Goal: Task Accomplishment & Management: Complete application form

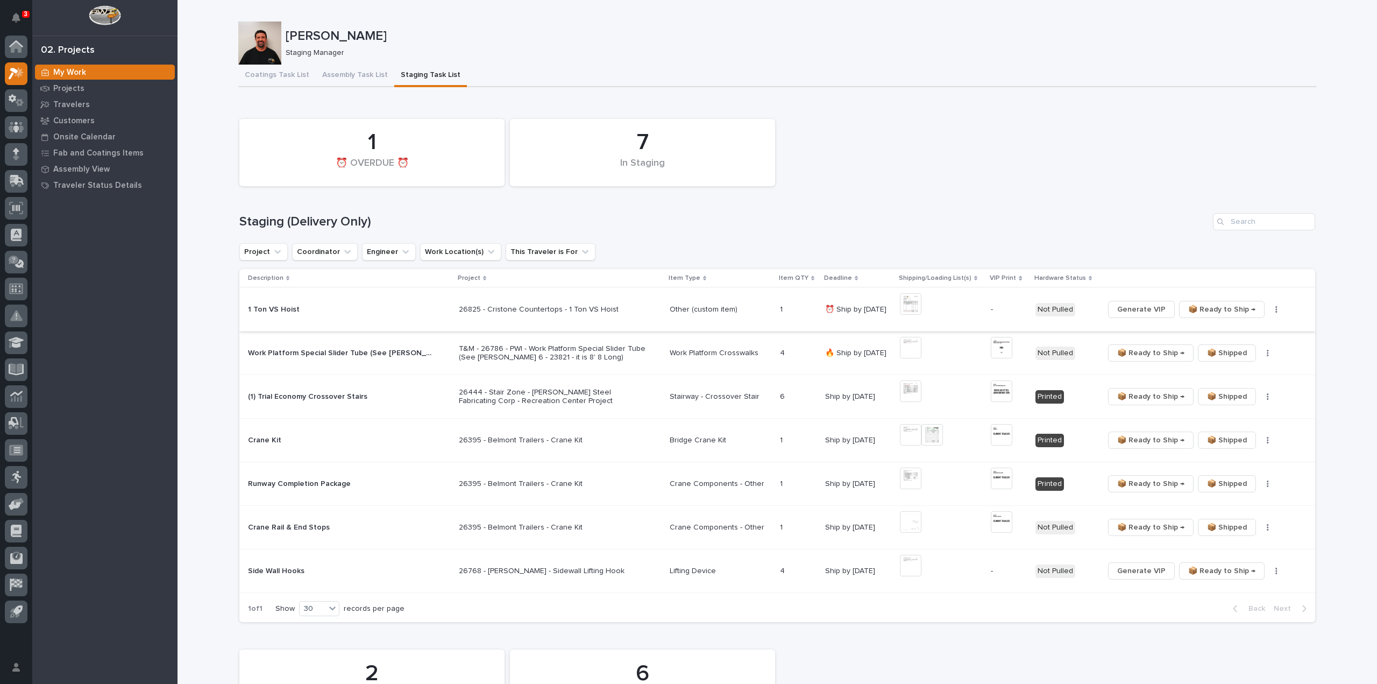
click at [912, 306] on img at bounding box center [911, 304] width 22 height 22
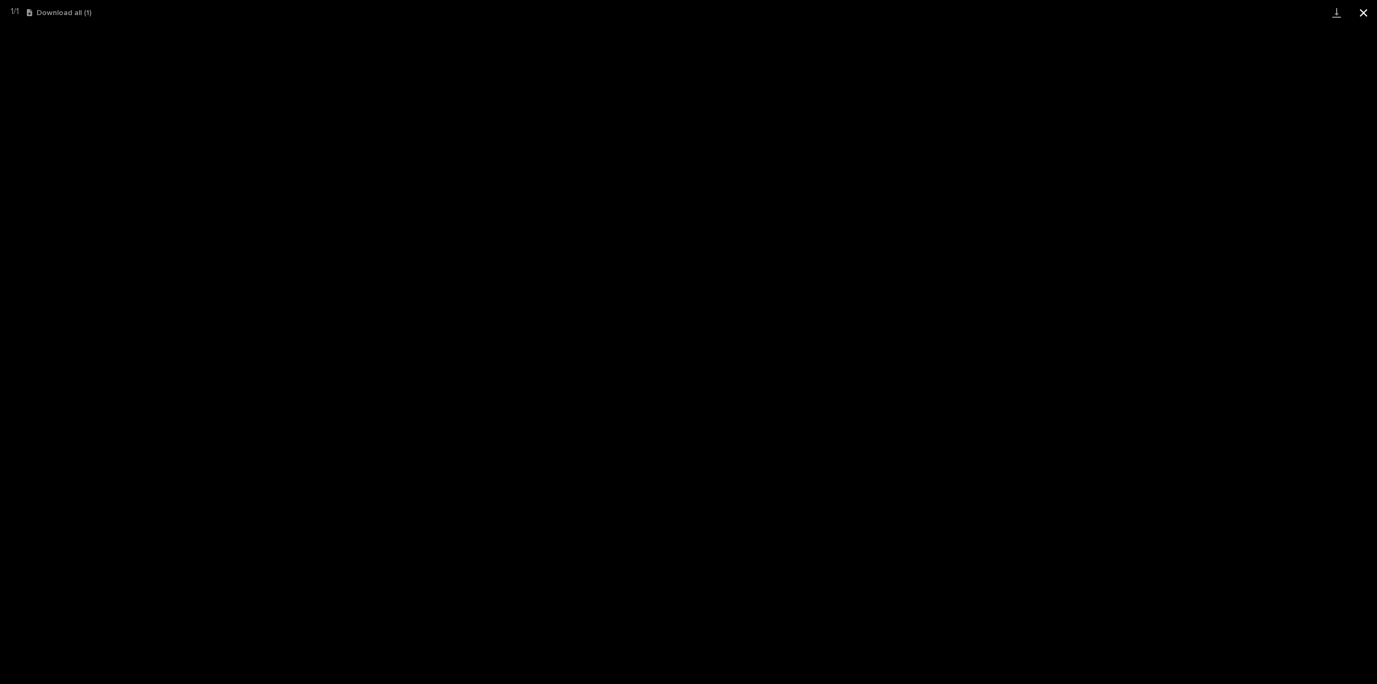
click at [1367, 16] on button "Close gallery" at bounding box center [1363, 12] width 27 height 25
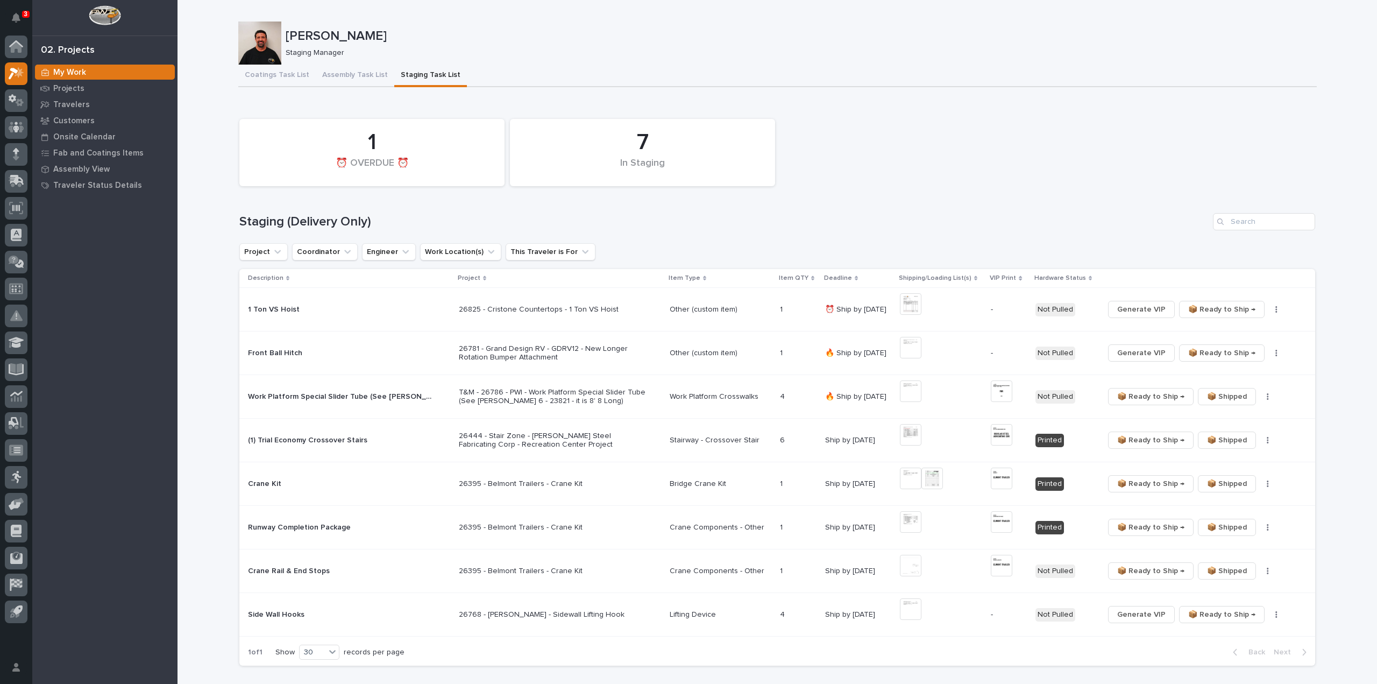
scroll to position [108, 0]
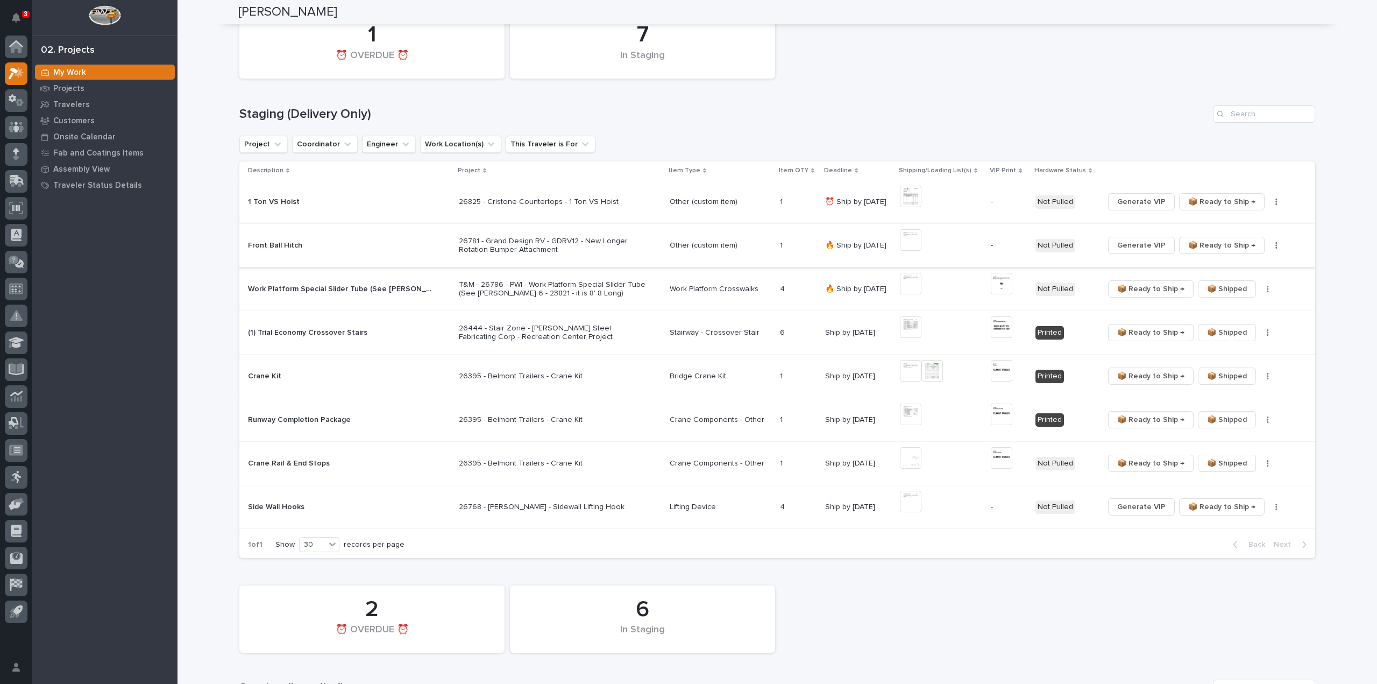
click at [912, 242] on img at bounding box center [911, 240] width 22 height 22
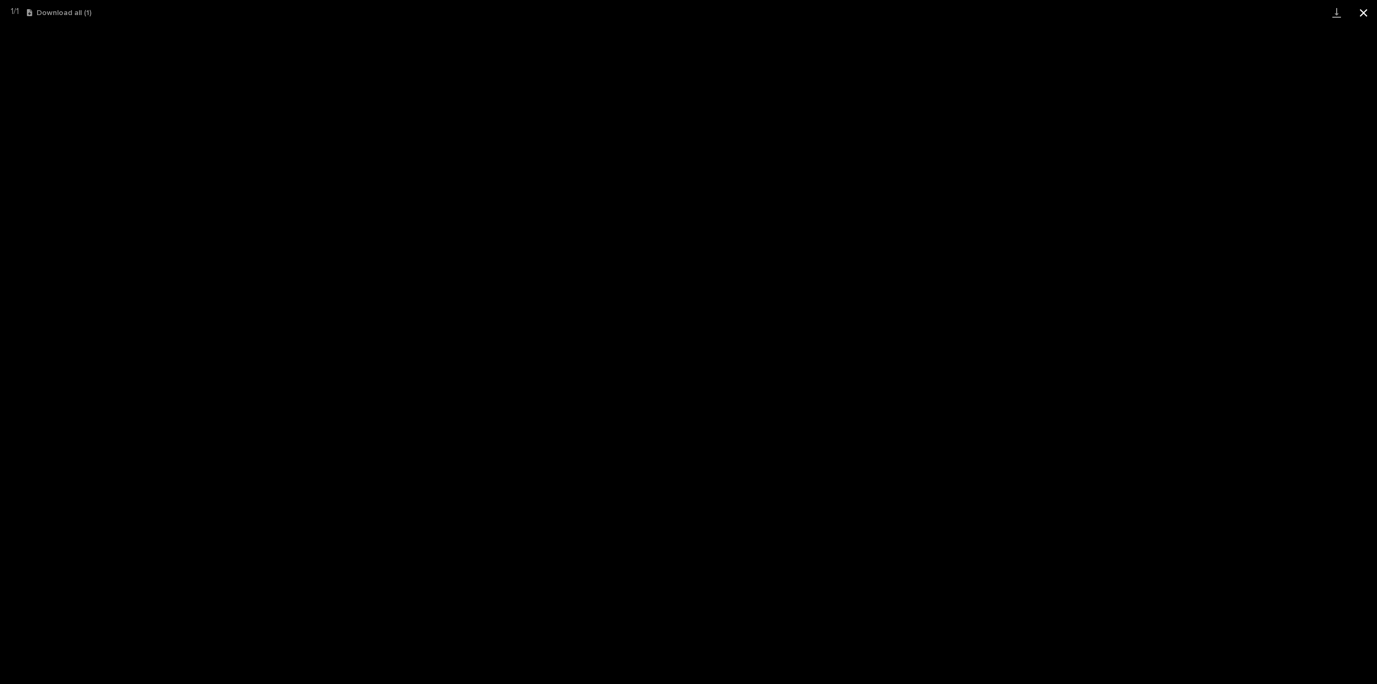
click at [1362, 9] on button "Close gallery" at bounding box center [1363, 12] width 27 height 25
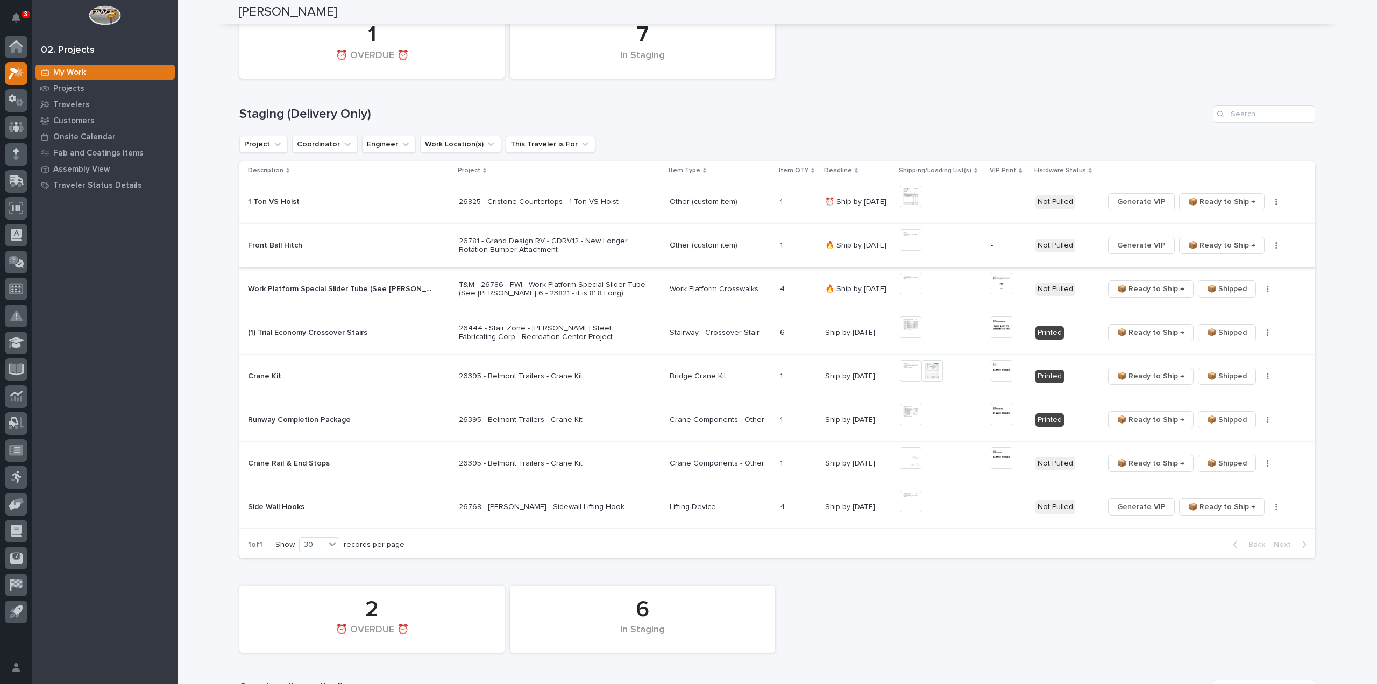
click at [1156, 249] on span "Generate VIP" at bounding box center [1141, 245] width 48 height 13
click at [998, 245] on img at bounding box center [1002, 240] width 22 height 22
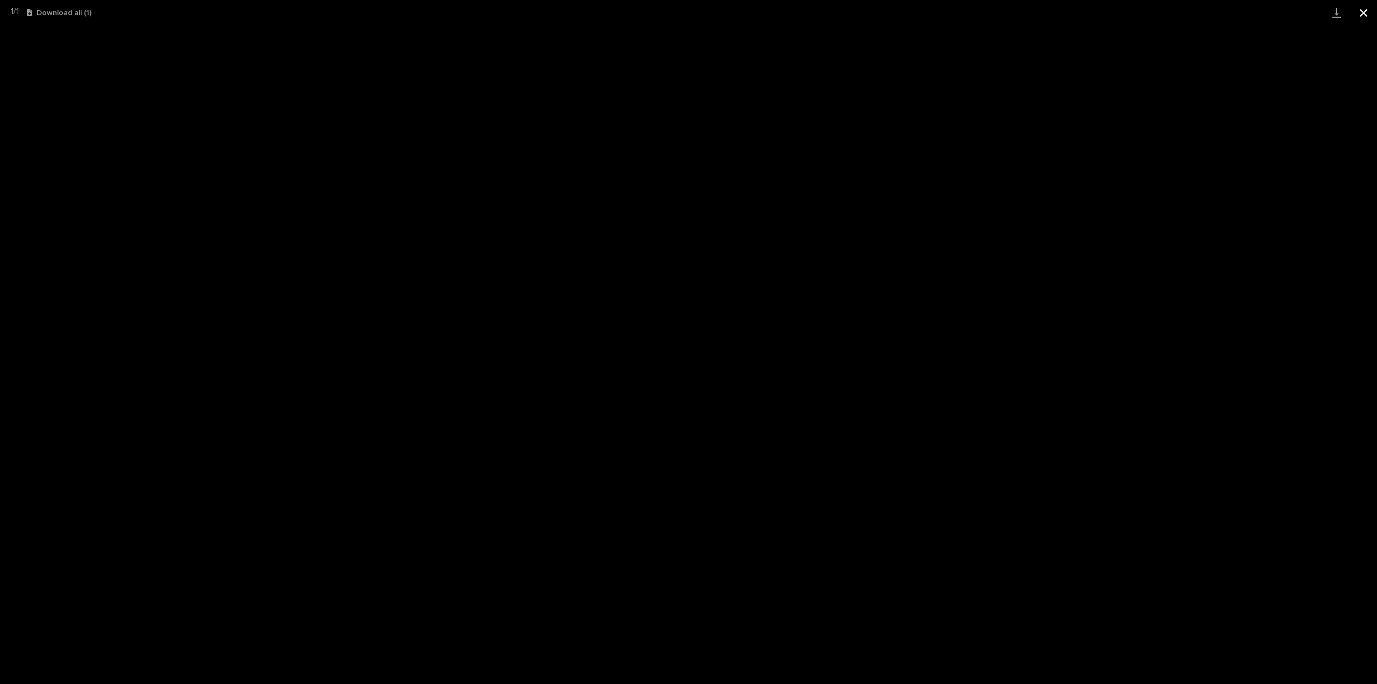
click at [1367, 13] on button "Close gallery" at bounding box center [1363, 12] width 27 height 25
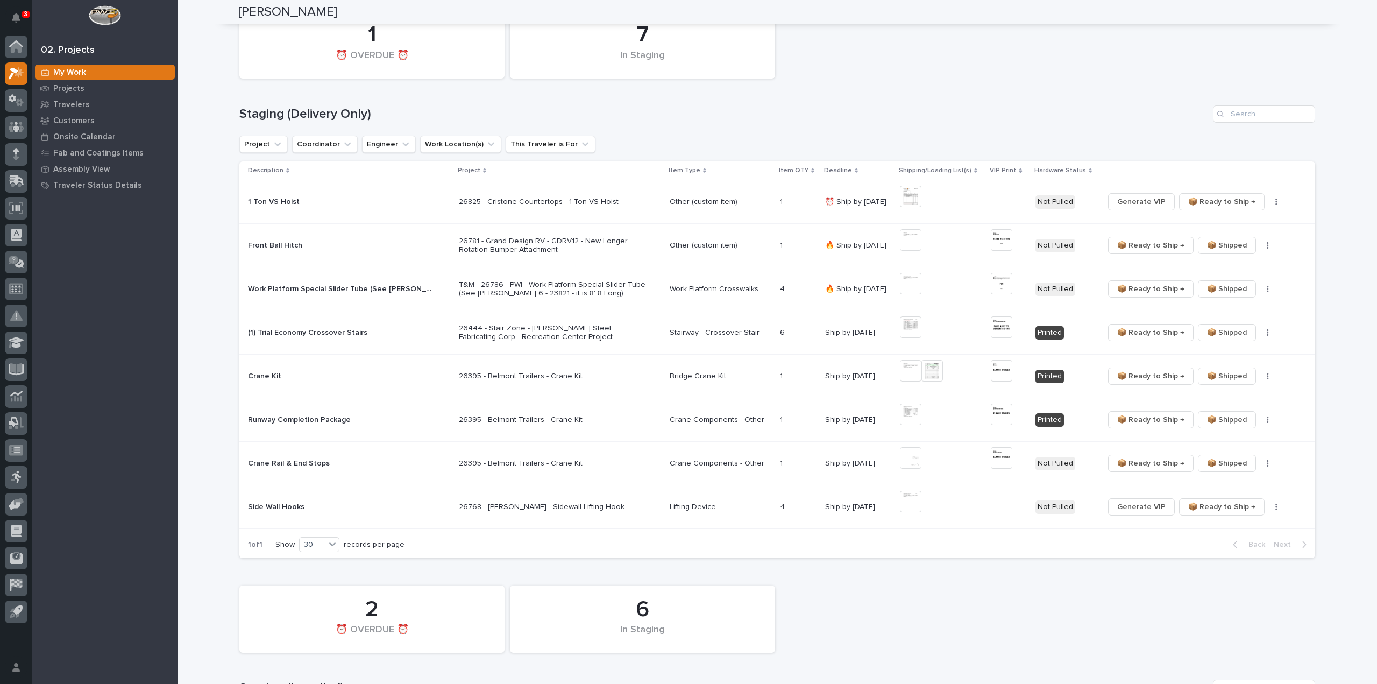
click at [1266, 246] on button "button" at bounding box center [1268, 246] width 15 height 8
click at [1243, 286] on span "🔩 Hardware" at bounding box center [1229, 284] width 45 height 13
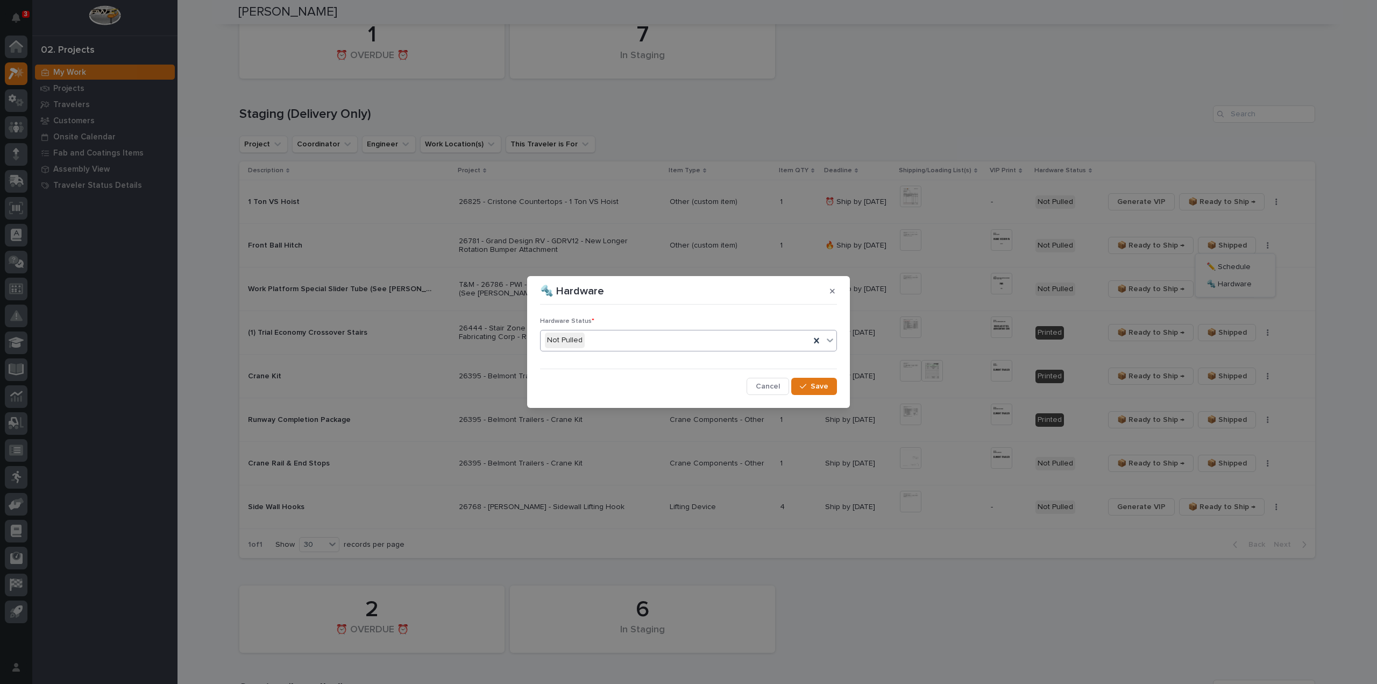
click at [619, 345] on div "Not Pulled" at bounding box center [676, 340] width 270 height 18
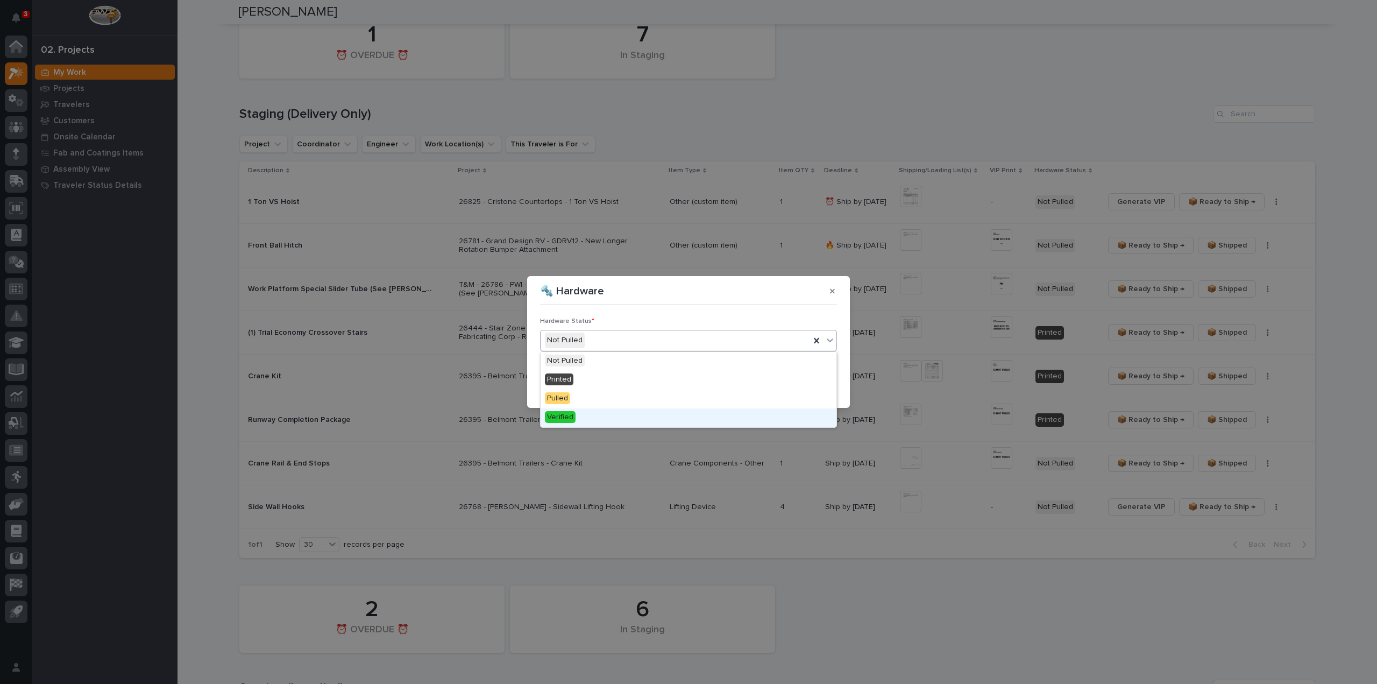
drag, startPoint x: 589, startPoint y: 415, endPoint x: 583, endPoint y: 412, distance: 7.0
click at [589, 415] on div "Verified" at bounding box center [689, 417] width 296 height 19
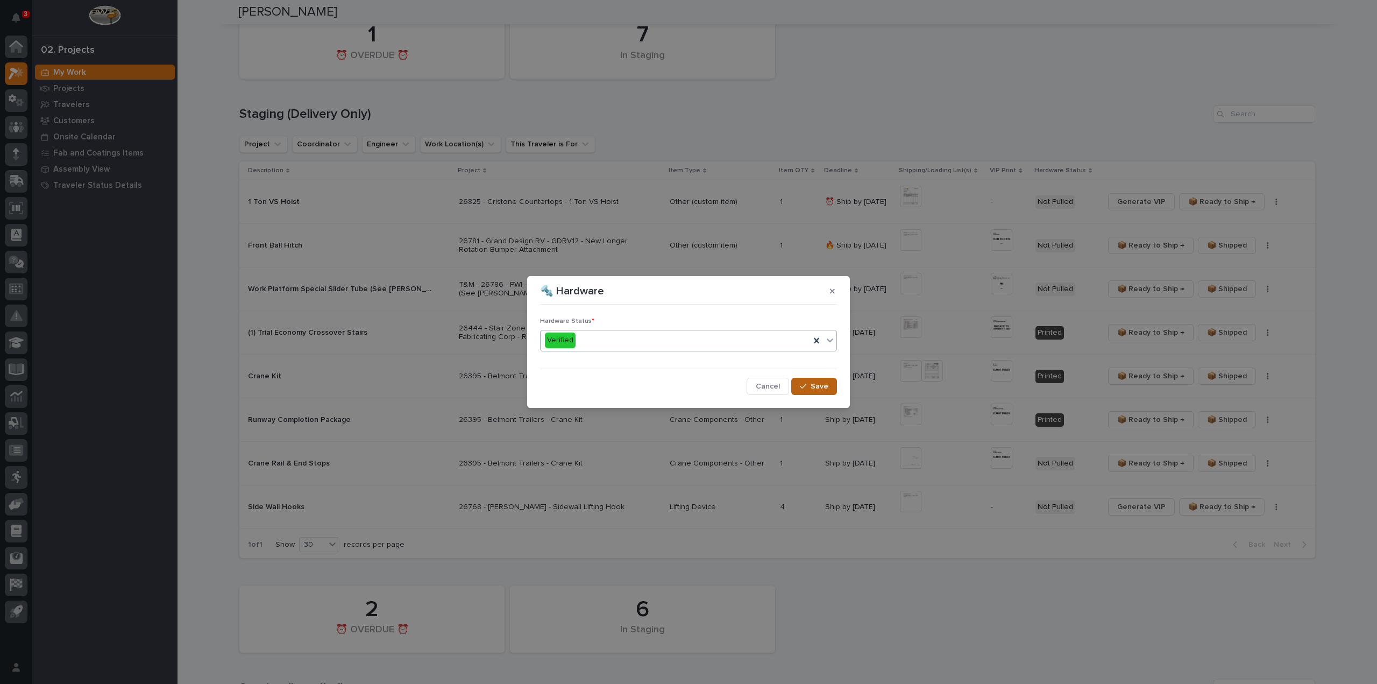
click at [826, 391] on button "Save" at bounding box center [814, 386] width 46 height 17
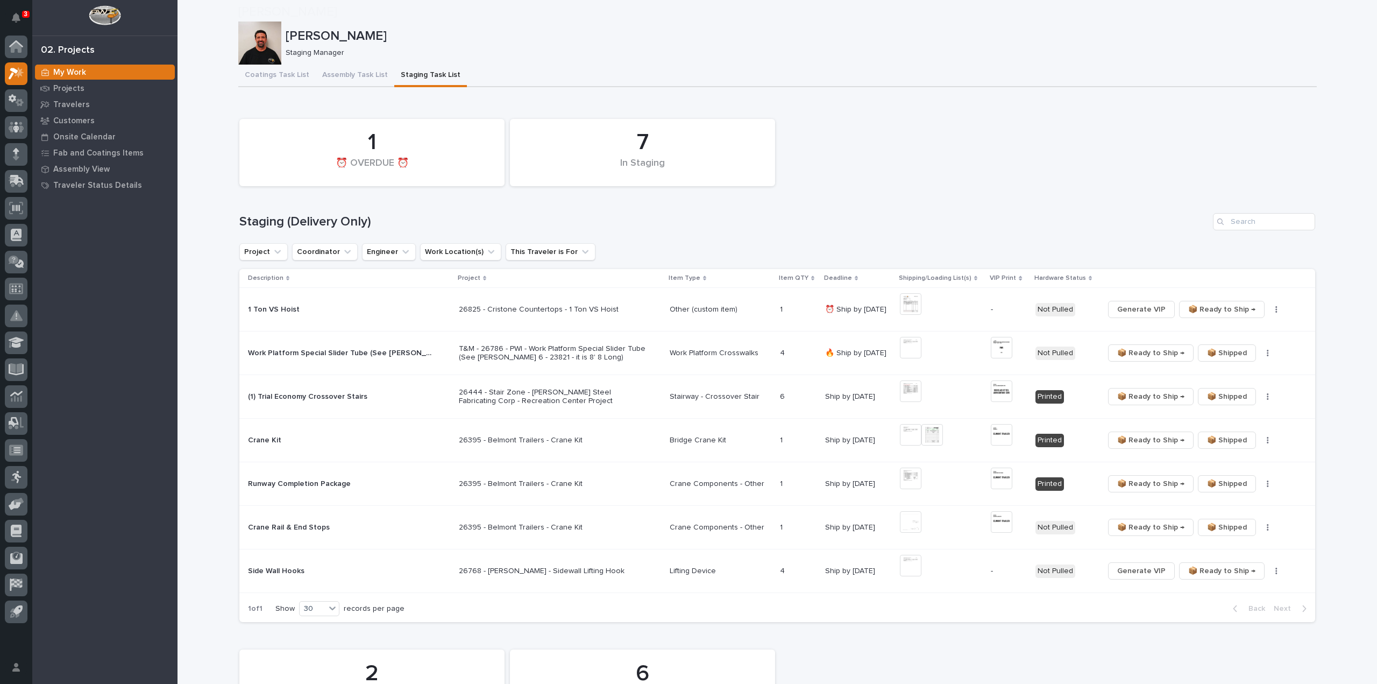
scroll to position [108, 0]
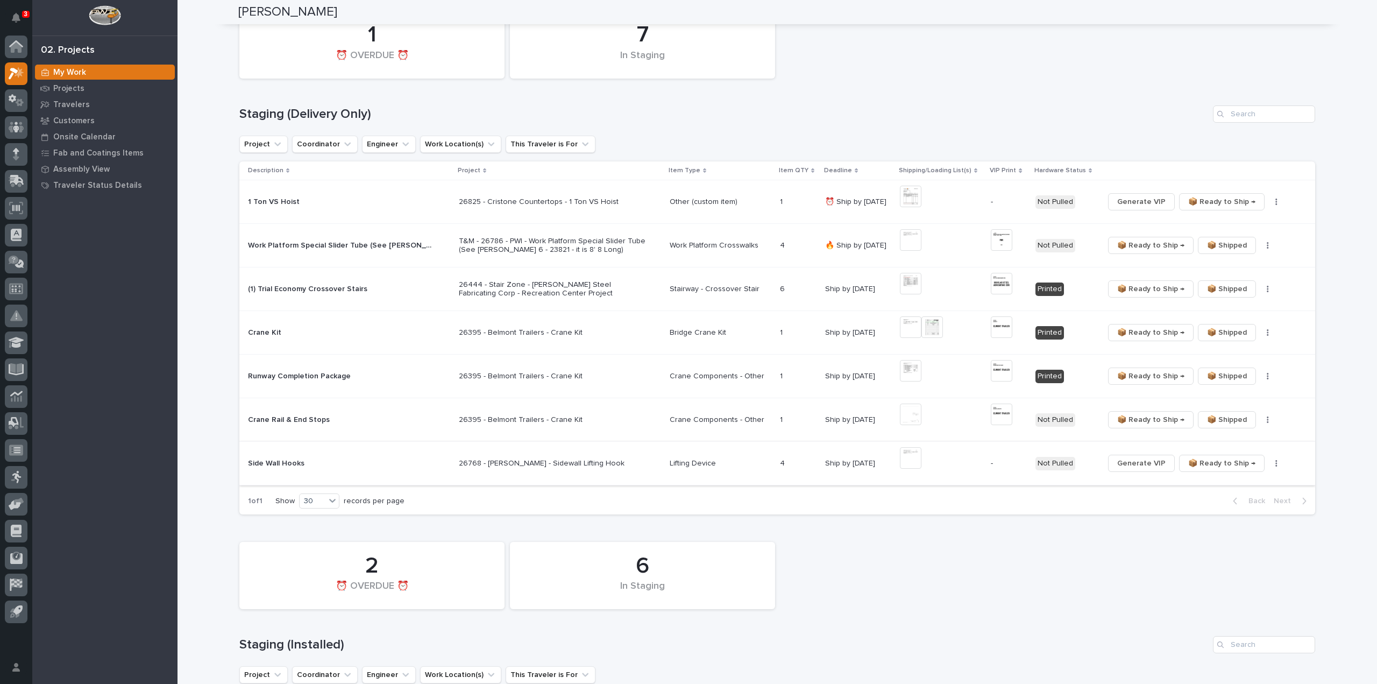
click at [919, 463] on img at bounding box center [911, 458] width 22 height 22
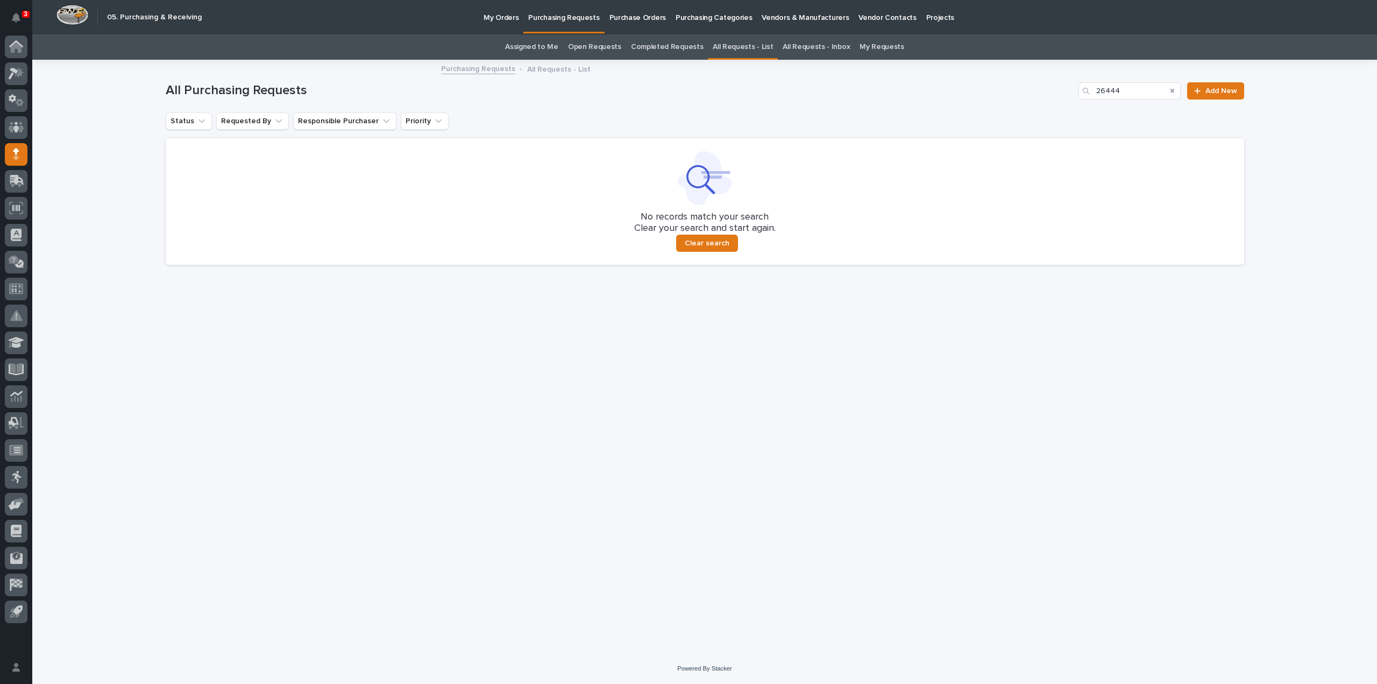
drag, startPoint x: 1151, startPoint y: 91, endPoint x: 1102, endPoint y: 101, distance: 50.0
click at [1102, 101] on div "All Purchasing Requests 26444 Add New" at bounding box center [705, 87] width 1079 height 52
type input "26514"
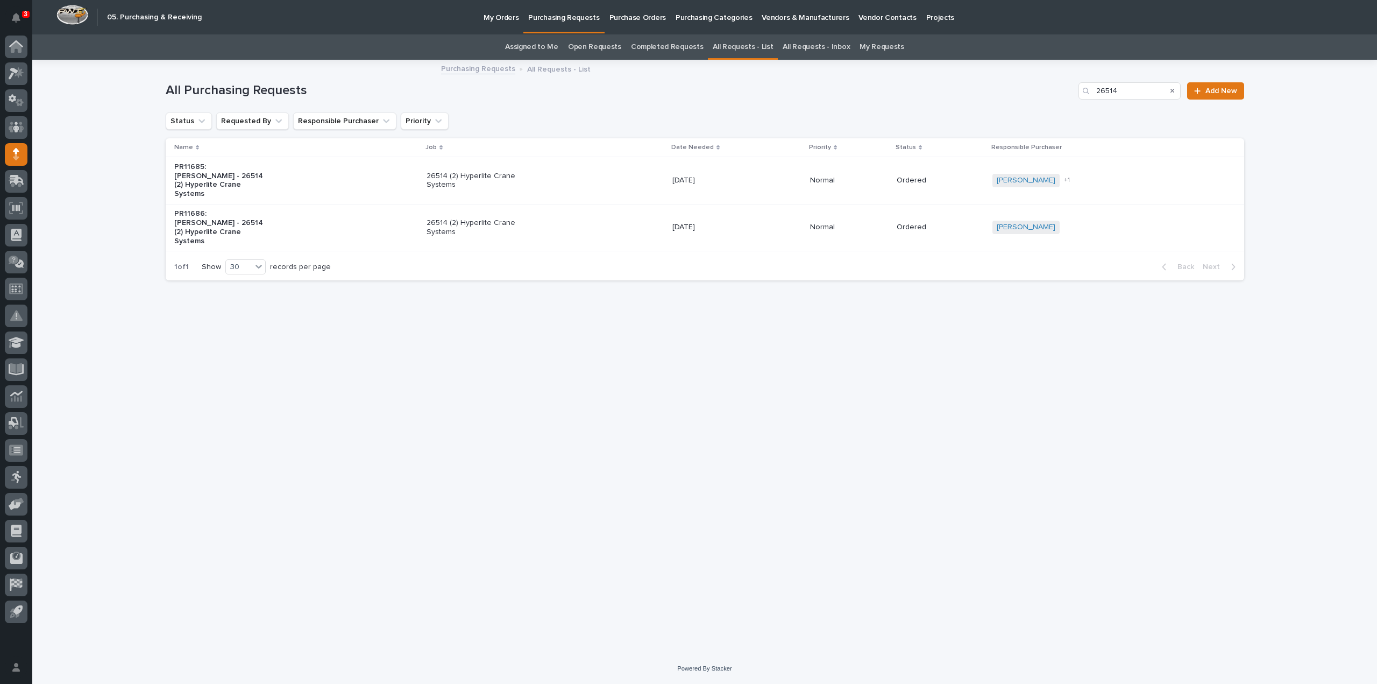
click at [443, 180] on p "26514 (2) Hyperlite Crane Systems" at bounding box center [472, 181] width 90 height 18
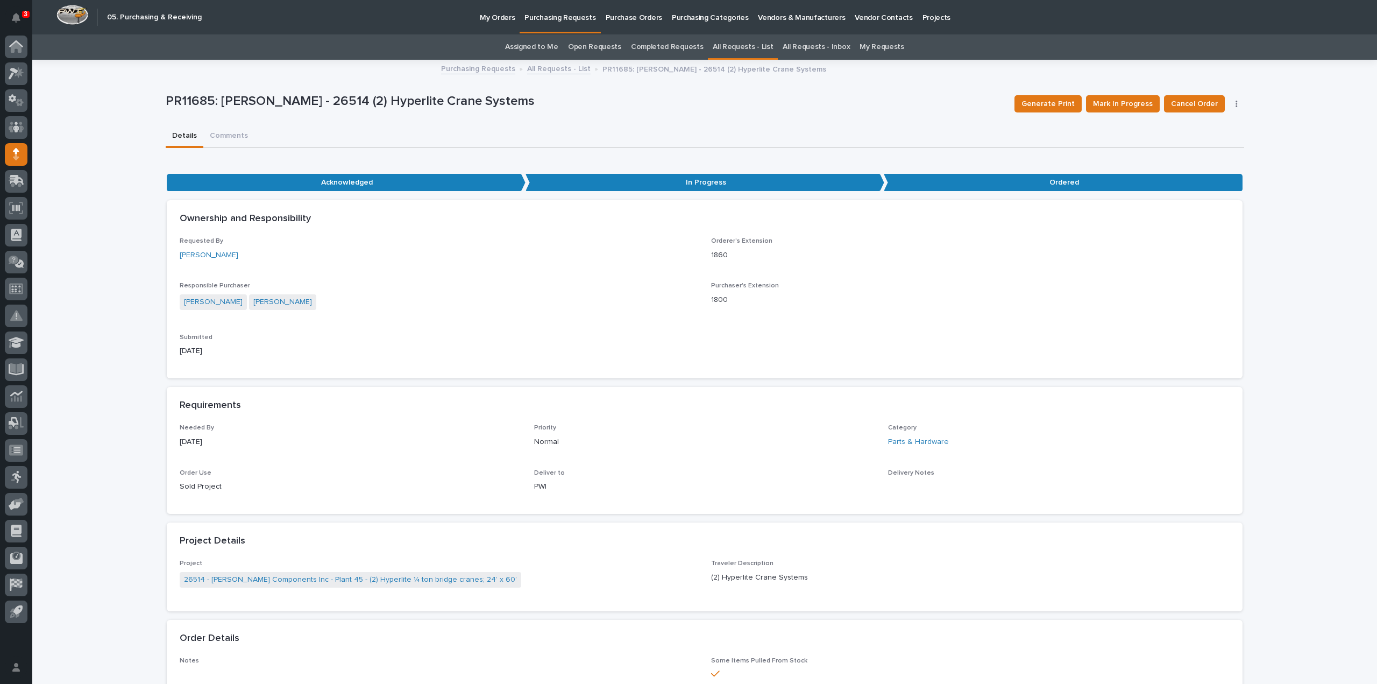
scroll to position [430, 0]
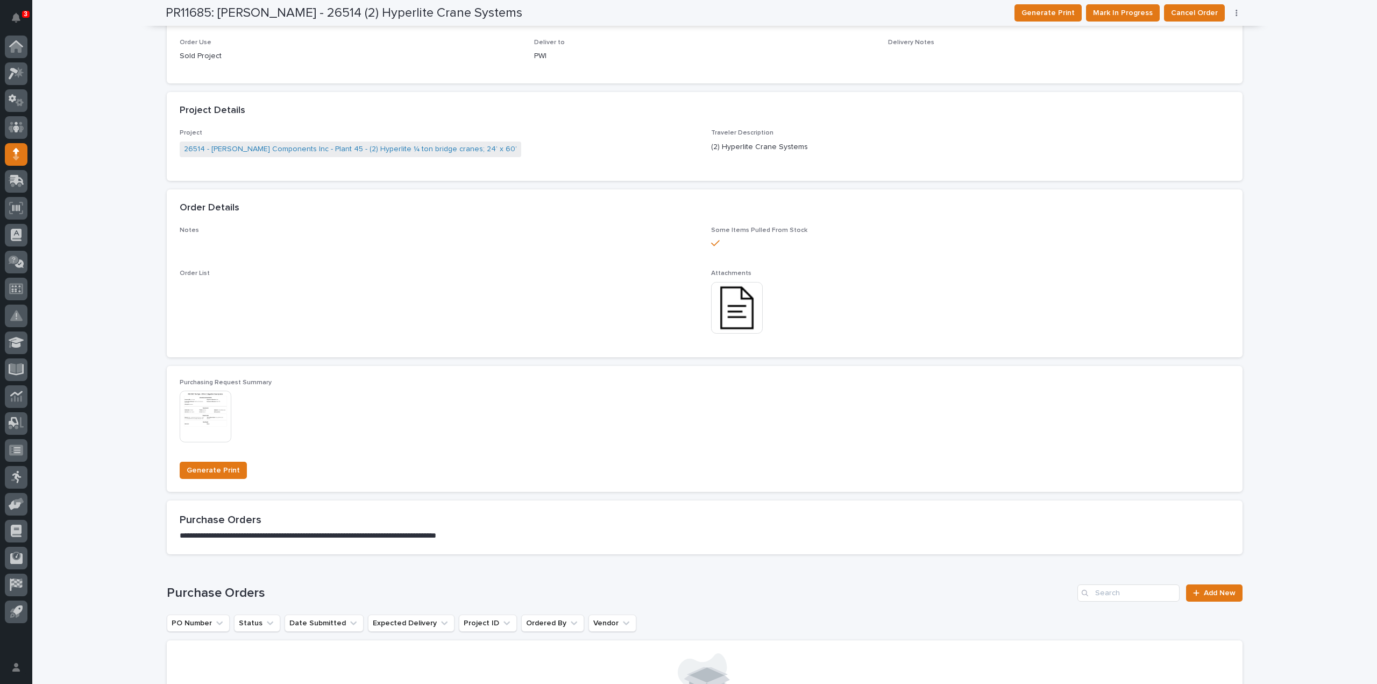
click at [725, 317] on img at bounding box center [737, 308] width 52 height 52
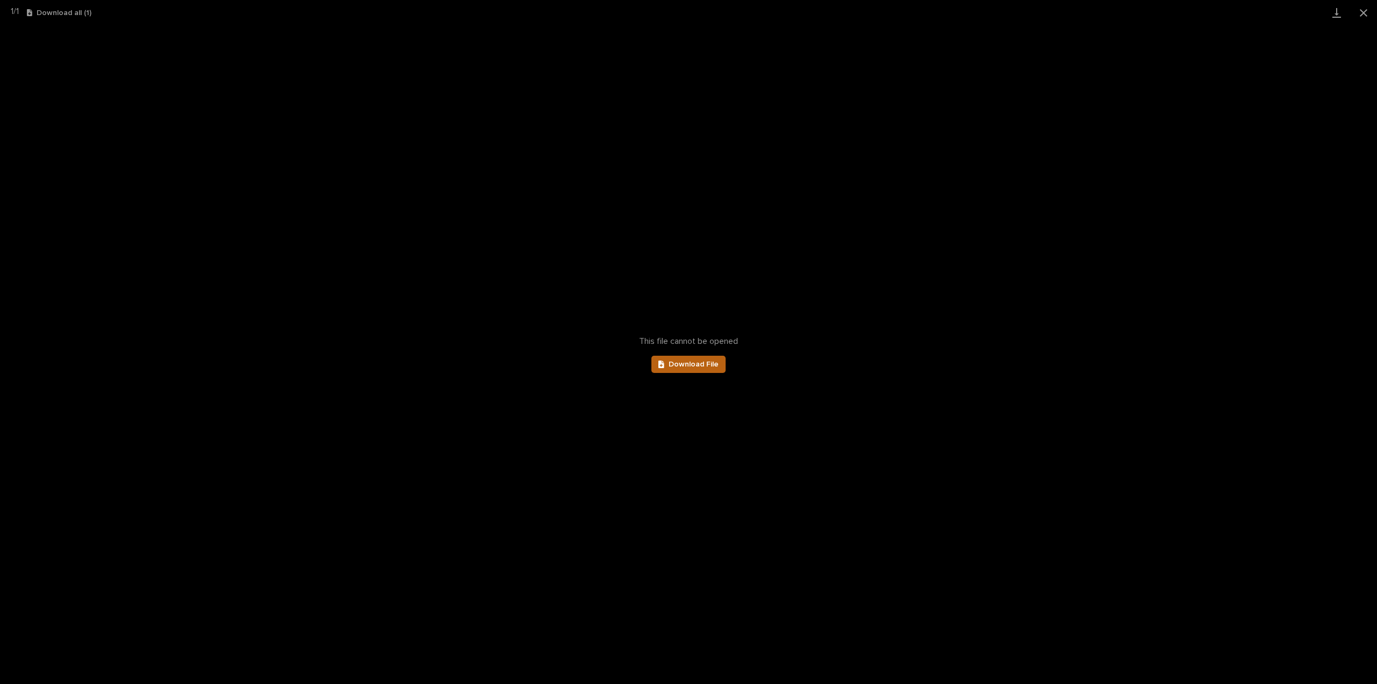
click at [696, 367] on span "Download File" at bounding box center [694, 364] width 50 height 8
click at [1360, 11] on button "Close gallery" at bounding box center [1363, 12] width 27 height 25
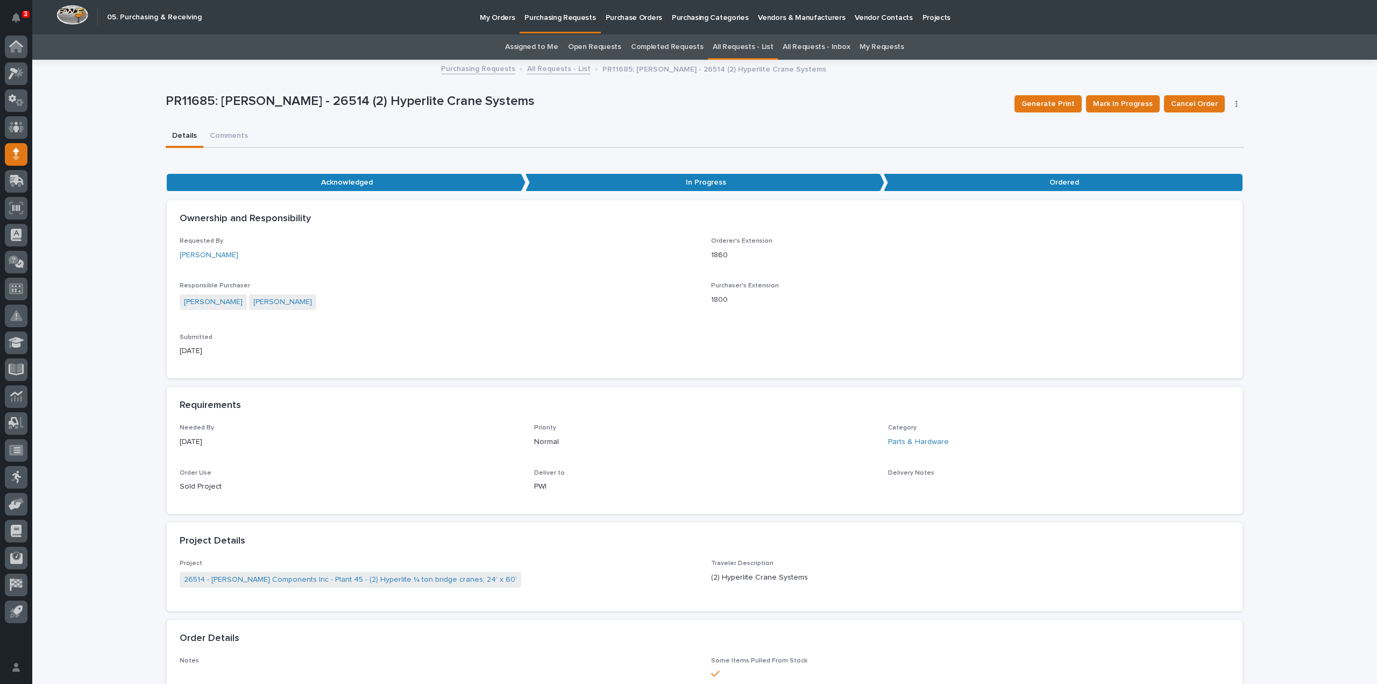
scroll to position [677, 0]
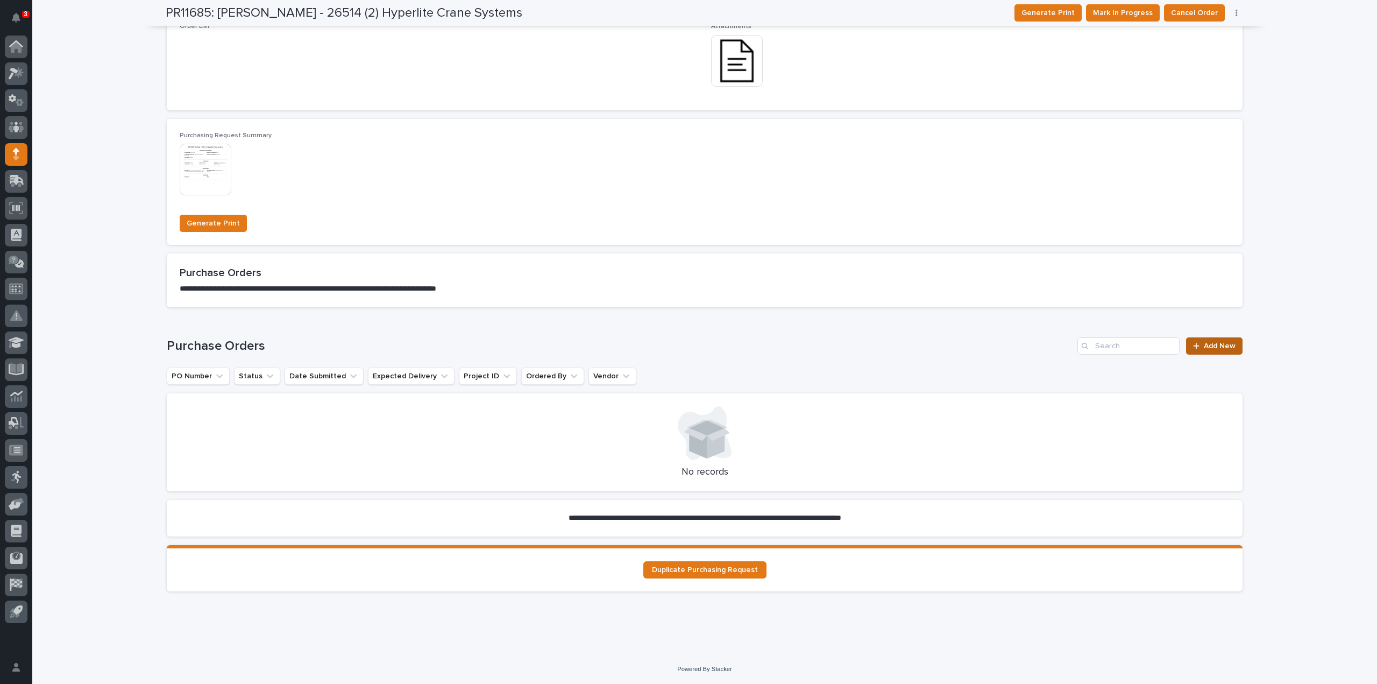
click at [1221, 348] on span "Add New" at bounding box center [1220, 346] width 32 height 8
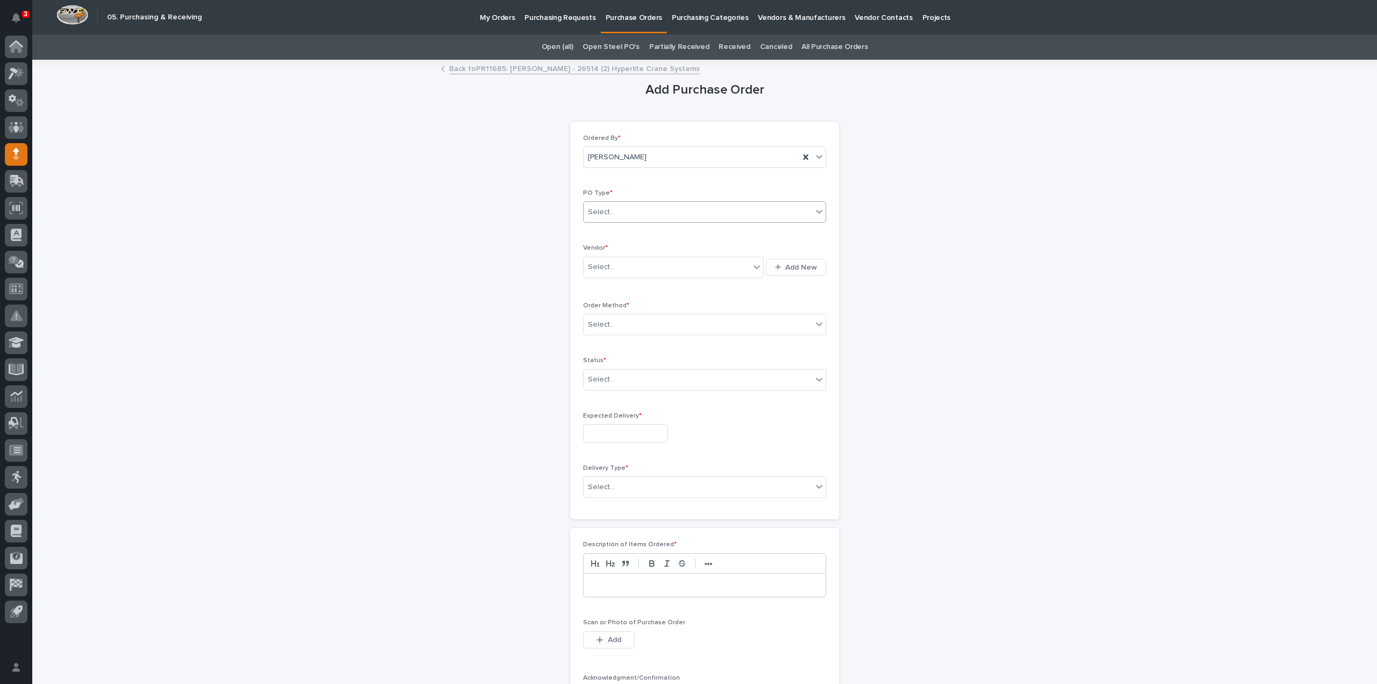
click at [599, 215] on div "Select..." at bounding box center [601, 212] width 27 height 11
click at [600, 230] on div "Quickbooks" at bounding box center [700, 232] width 242 height 19
click at [600, 263] on div "Select..." at bounding box center [601, 266] width 27 height 11
type input "****"
click at [604, 286] on div "EPCO Sales" at bounding box center [669, 286] width 181 height 19
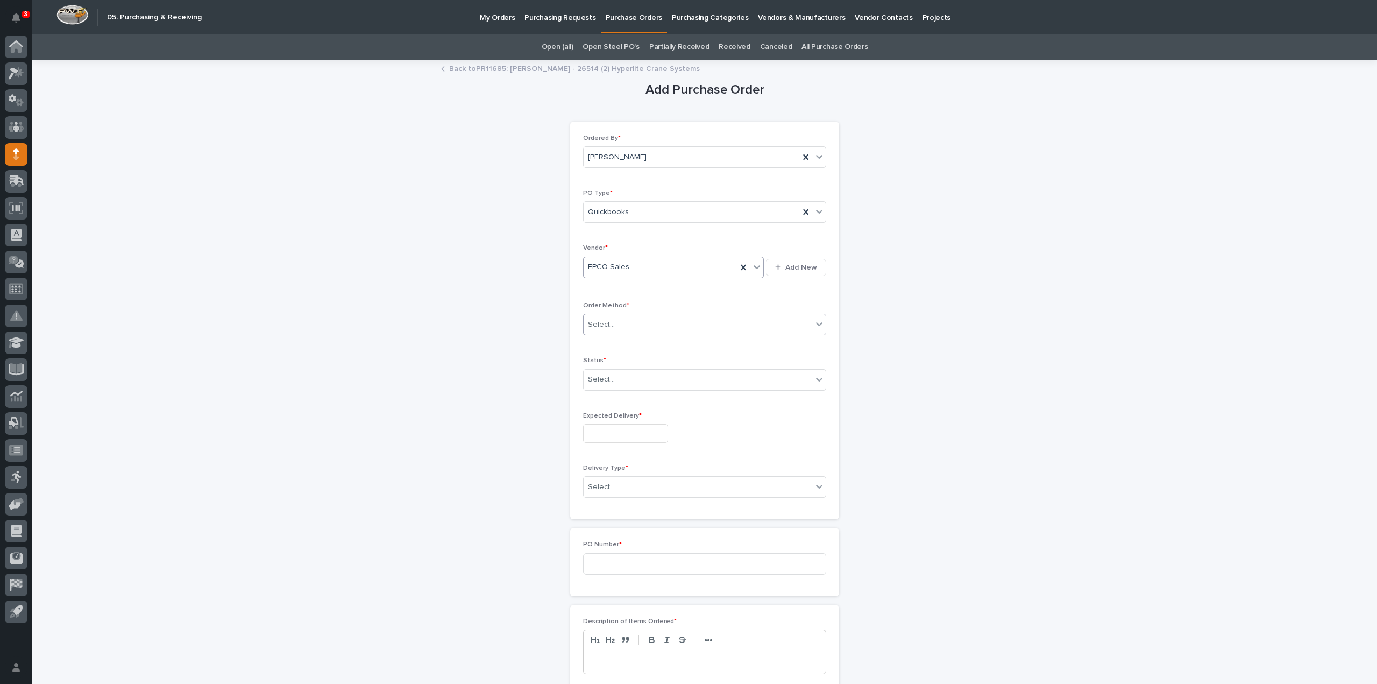
click at [603, 319] on div "Select..." at bounding box center [601, 324] width 27 height 11
click at [605, 358] on div "Email" at bounding box center [700, 362] width 242 height 19
click at [660, 379] on div "Select..." at bounding box center [698, 380] width 229 height 18
click at [647, 412] on div "Submitted" at bounding box center [700, 417] width 242 height 19
click at [644, 433] on input "text" at bounding box center [625, 433] width 85 height 19
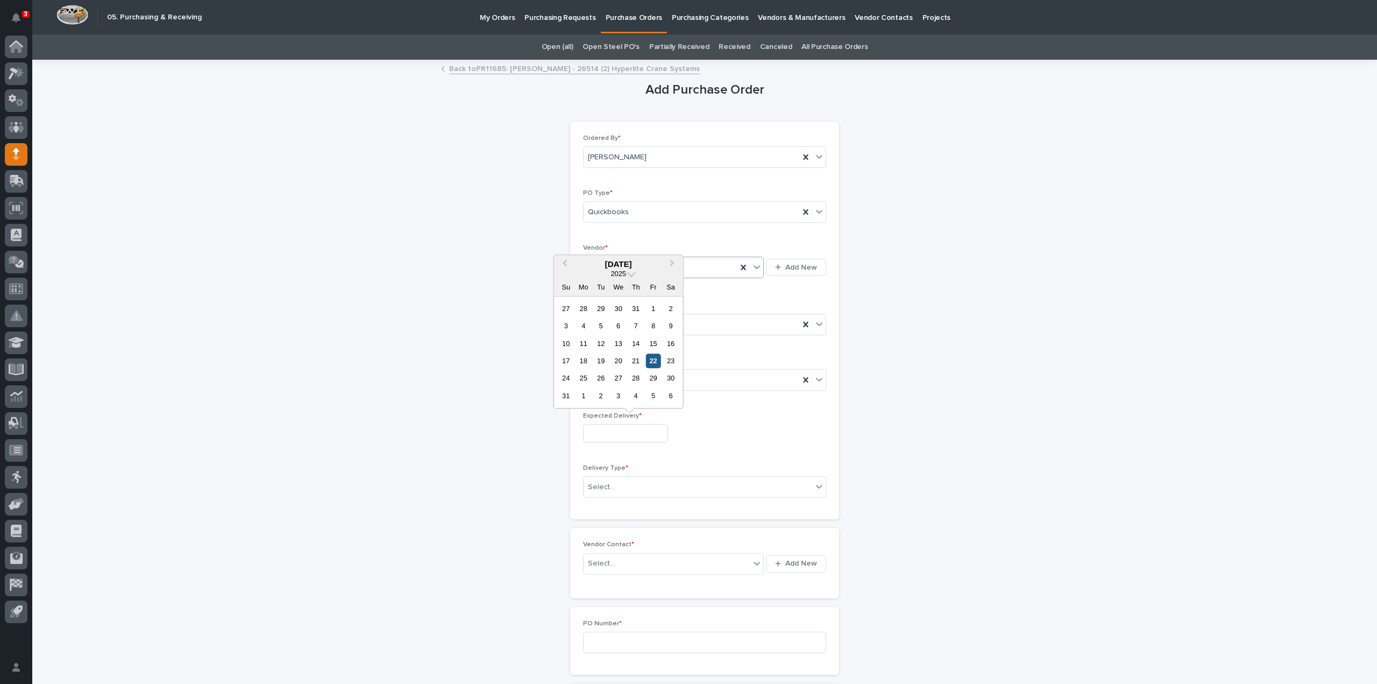
click at [655, 365] on div "22" at bounding box center [653, 360] width 15 height 15
type input "**********"
click at [624, 489] on div "Select..." at bounding box center [698, 487] width 229 height 18
click at [622, 506] on div "Deliver to PWI" at bounding box center [700, 505] width 242 height 19
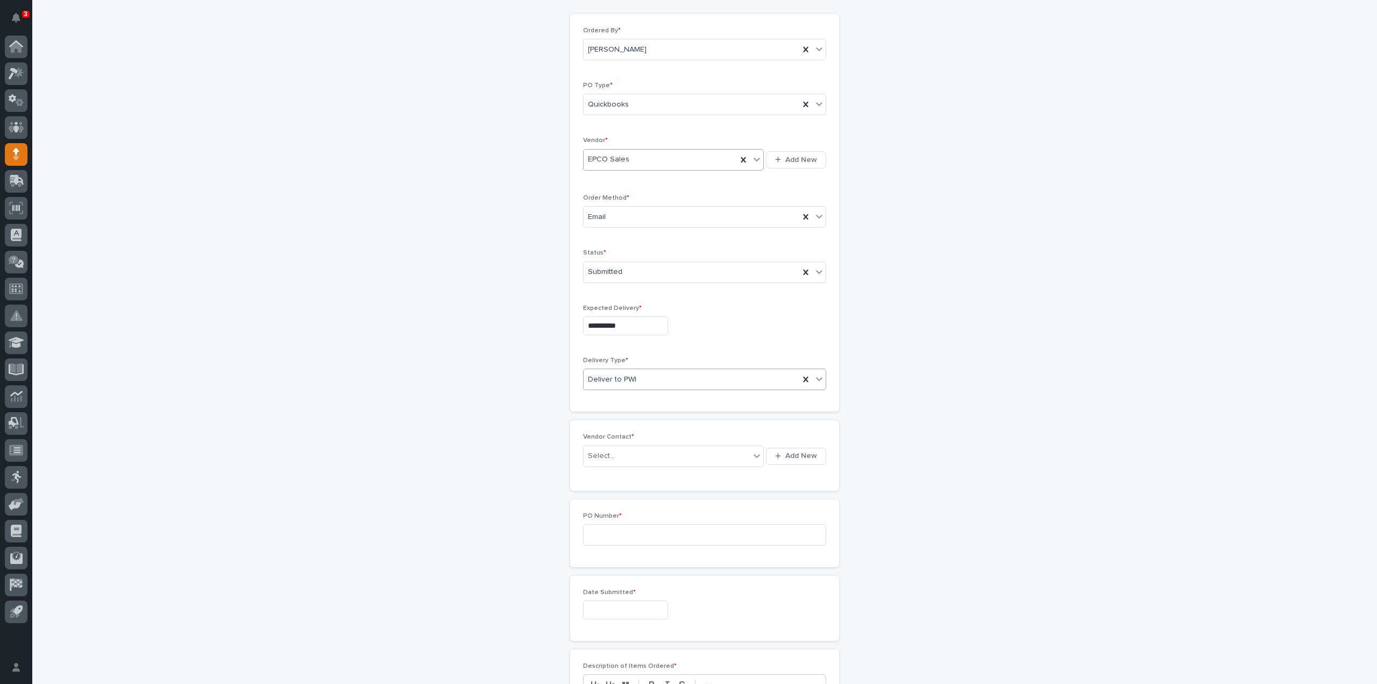
scroll to position [215, 0]
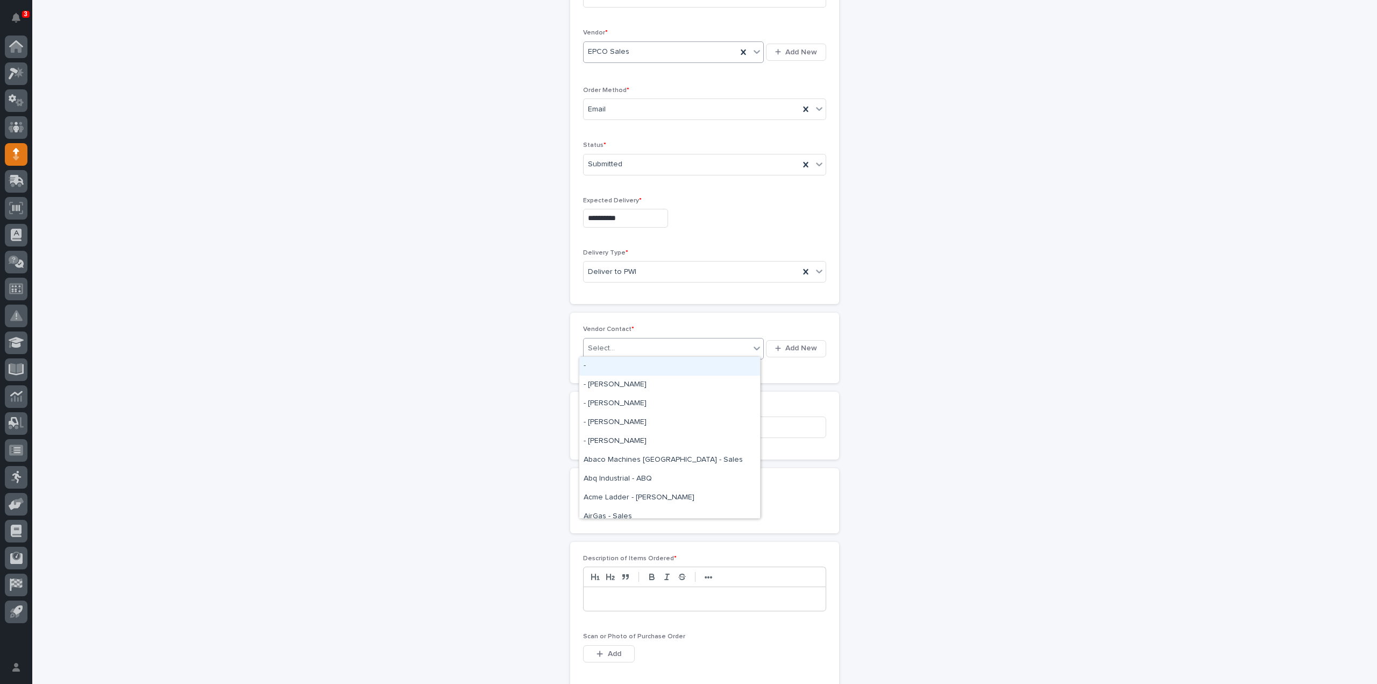
click at [614, 346] on div "Select..." at bounding box center [667, 348] width 166 height 18
type input "***"
click at [674, 363] on div "EPCO Sales - Keith Schrock" at bounding box center [669, 366] width 181 height 19
click at [651, 420] on input at bounding box center [704, 427] width 243 height 22
type input "3082RB"
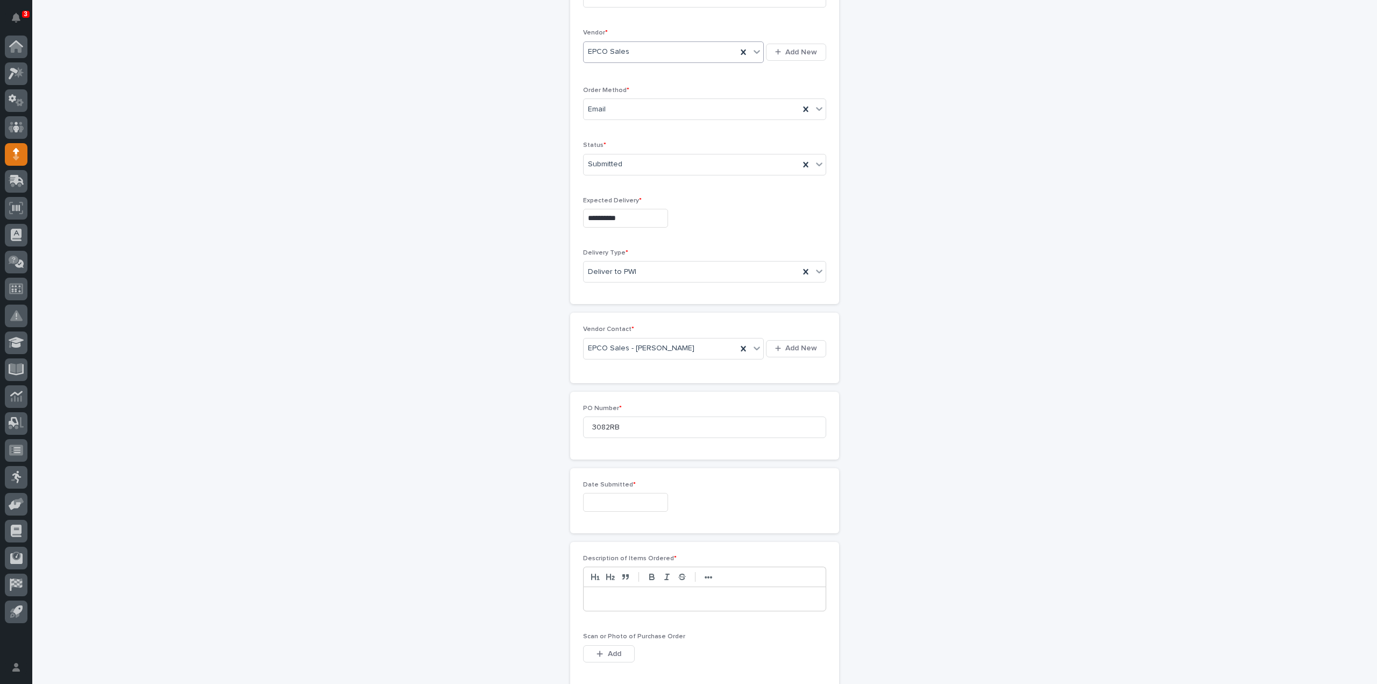
click at [639, 501] on input "text" at bounding box center [625, 502] width 85 height 19
click at [658, 426] on div "22" at bounding box center [653, 429] width 15 height 15
type input "**********"
click at [656, 605] on div at bounding box center [705, 599] width 242 height 24
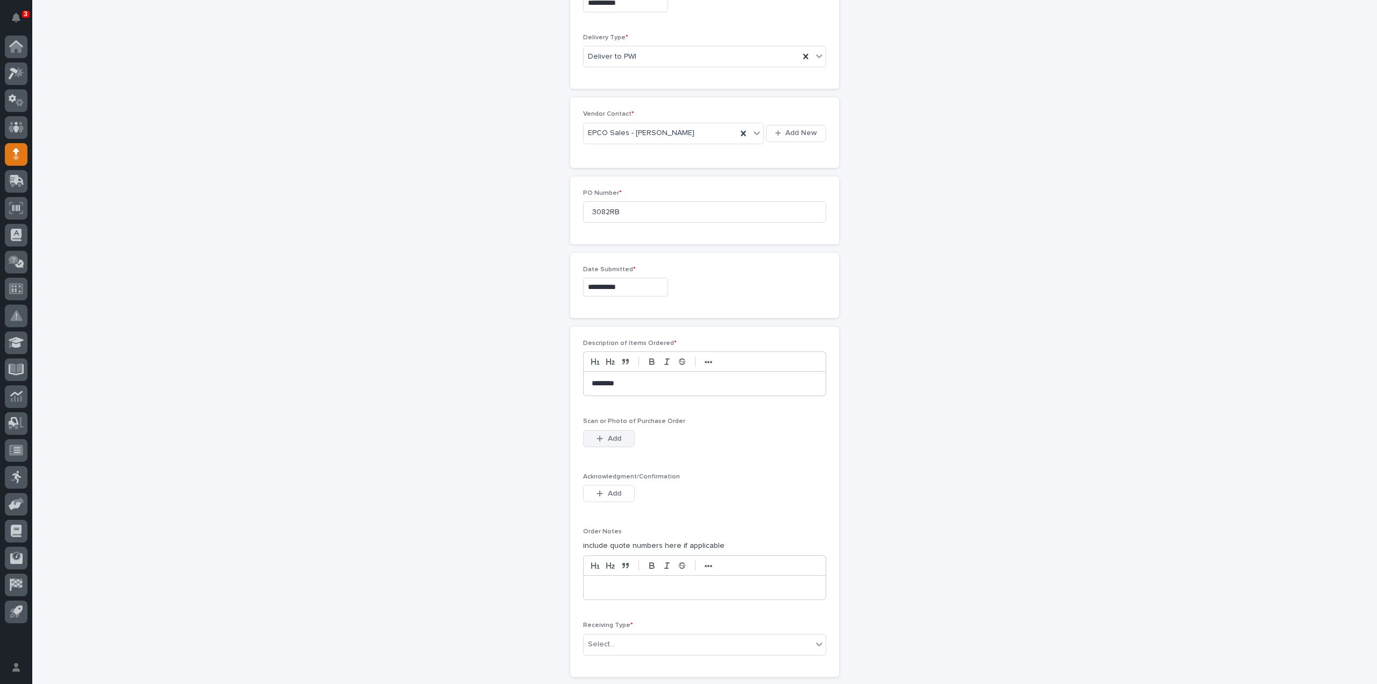
click at [614, 437] on span "Add" at bounding box center [614, 439] width 13 height 10
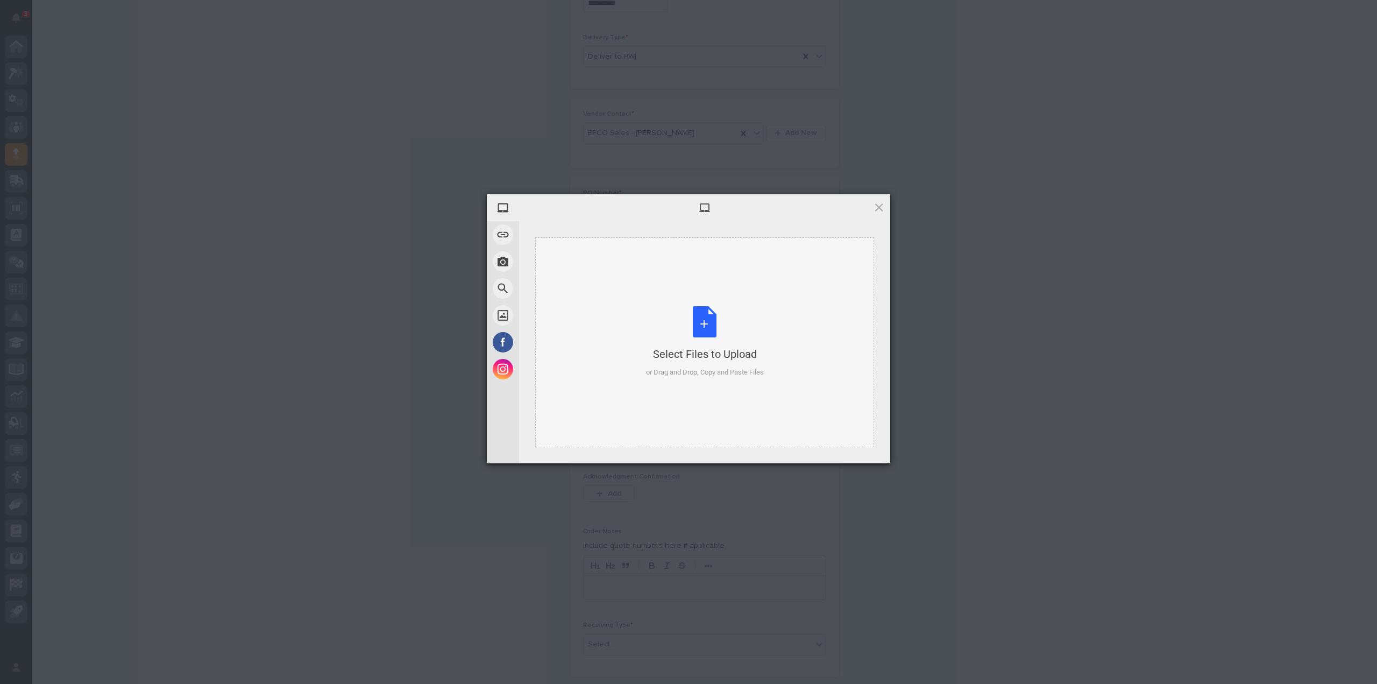
click at [700, 334] on div "Select Files to Upload or Drag and Drop, Copy and Paste Files" at bounding box center [705, 342] width 118 height 72
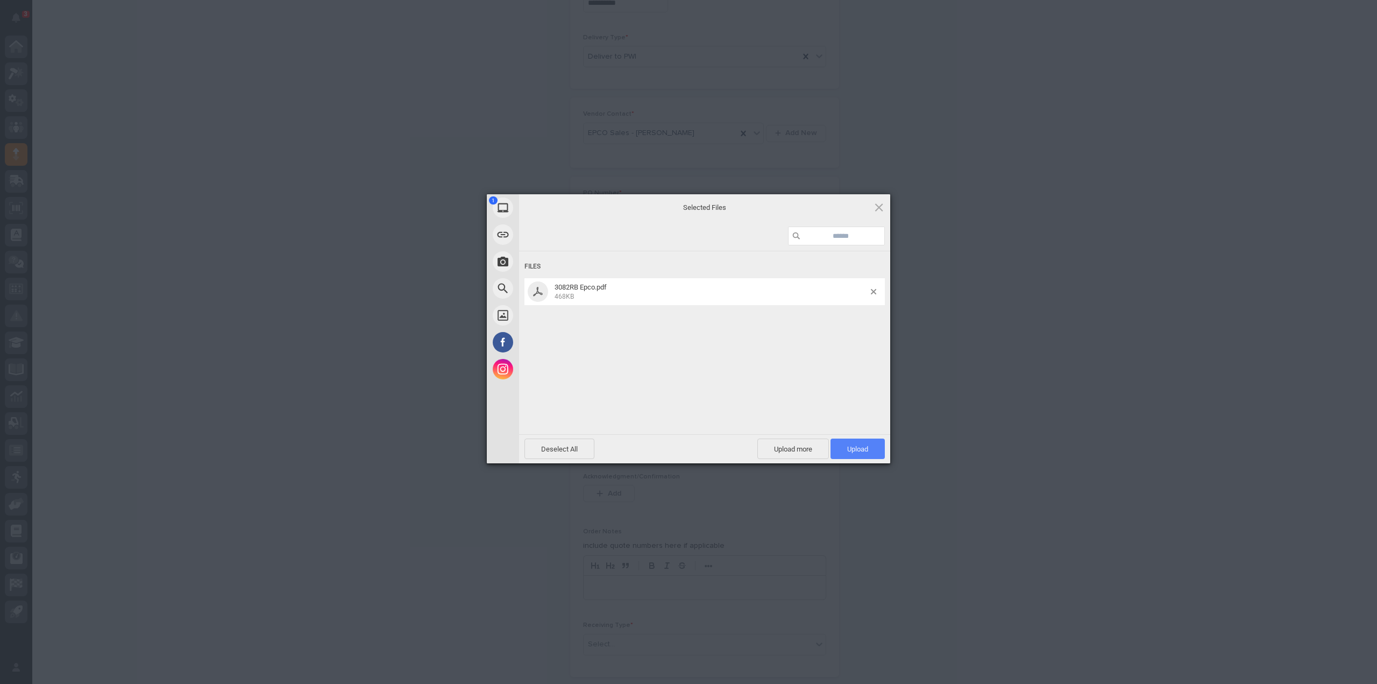
click at [840, 444] on span "Upload 1" at bounding box center [858, 448] width 54 height 20
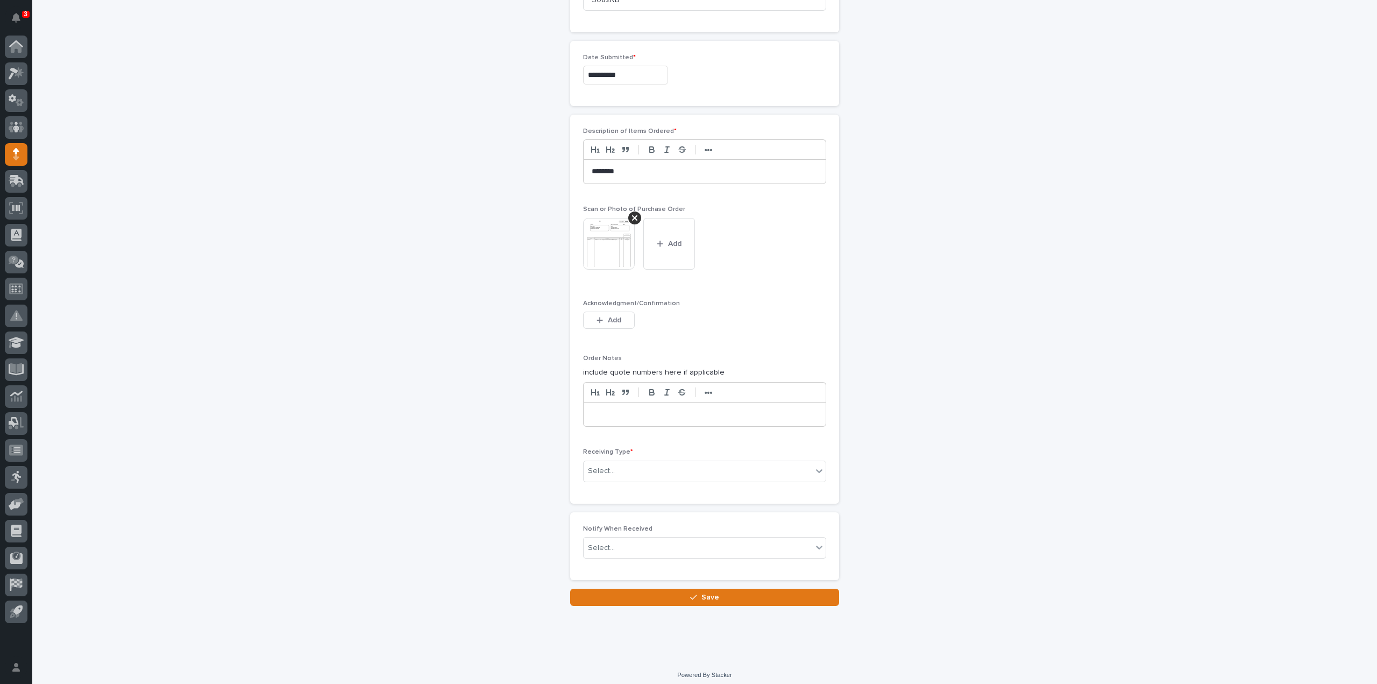
scroll to position [643, 0]
click at [622, 472] on div "Select..." at bounding box center [698, 470] width 229 height 18
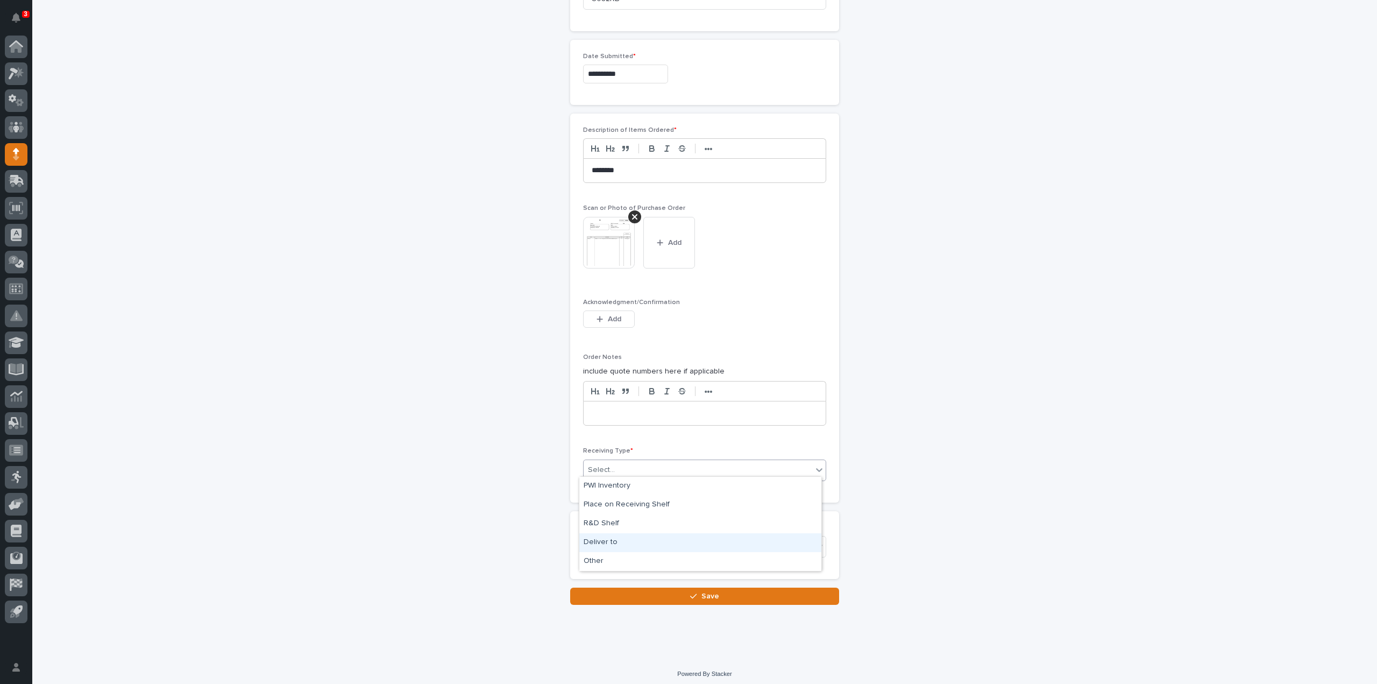
click at [614, 542] on div "Deliver to" at bounding box center [700, 542] width 242 height 19
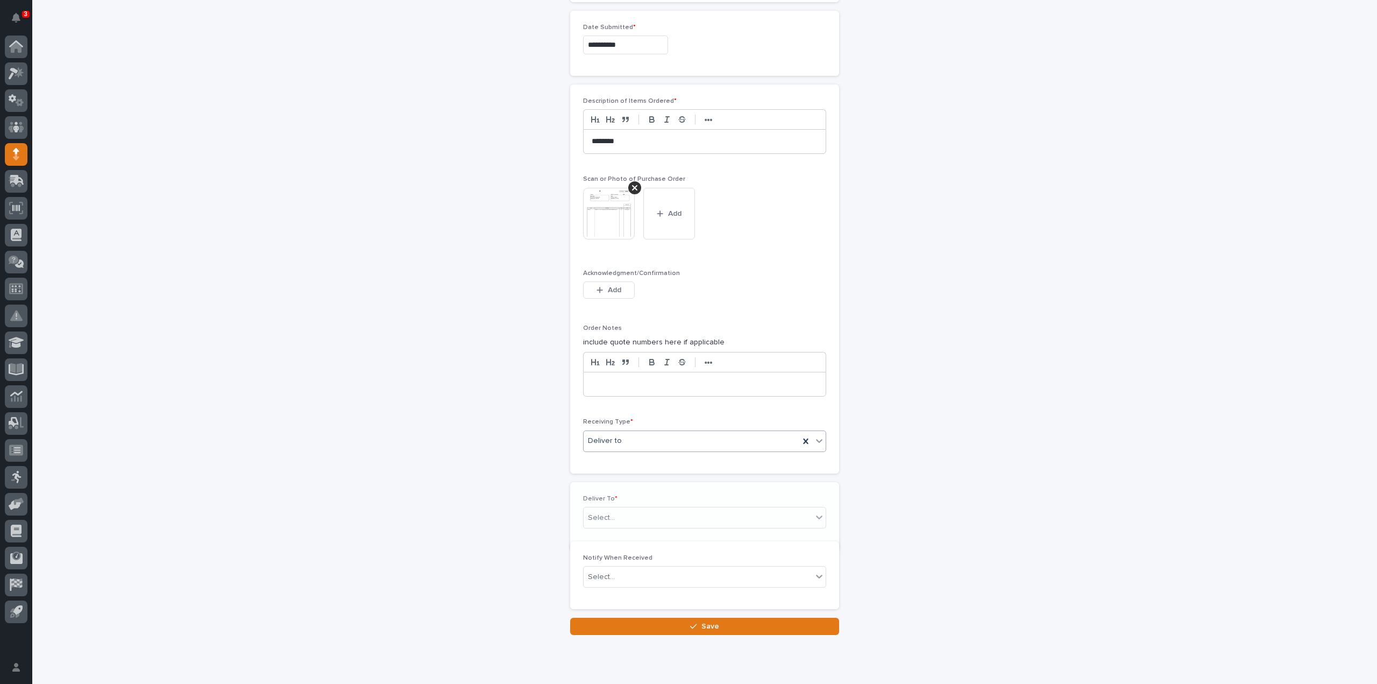
scroll to position [681, 0]
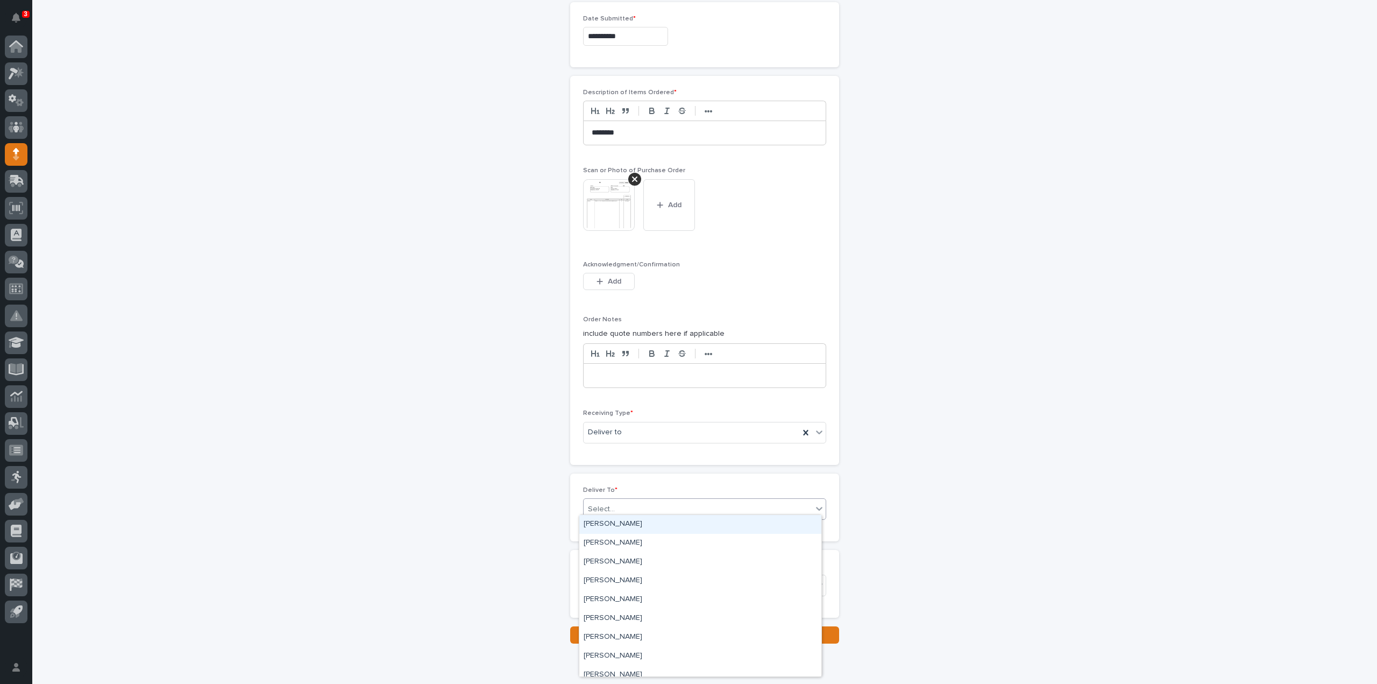
click at [612, 505] on div "Select..." at bounding box center [698, 509] width 229 height 18
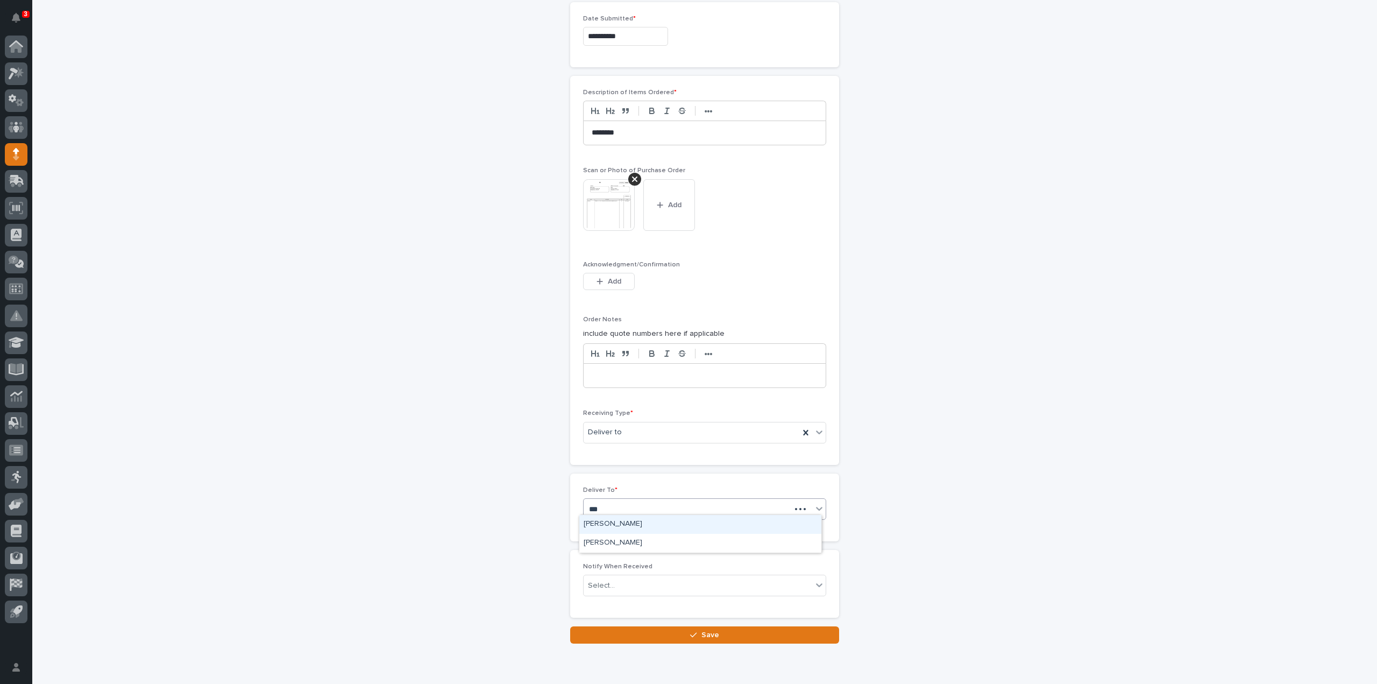
type input "****"
click at [629, 527] on div "[PERSON_NAME]" at bounding box center [700, 524] width 242 height 19
click at [620, 580] on div "Select..." at bounding box center [698, 586] width 229 height 18
type input "*****"
click at [615, 600] on div "[PERSON_NAME]" at bounding box center [700, 600] width 242 height 19
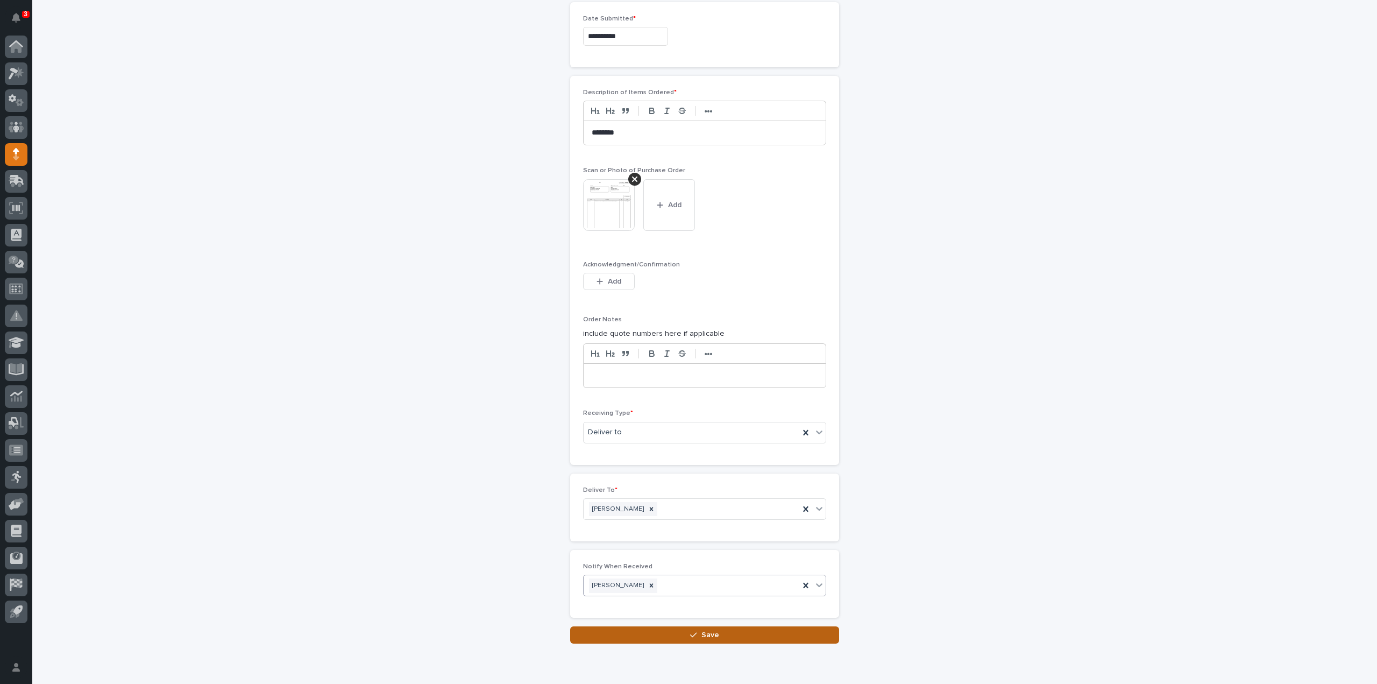
click at [721, 631] on button "Save" at bounding box center [704, 634] width 269 height 17
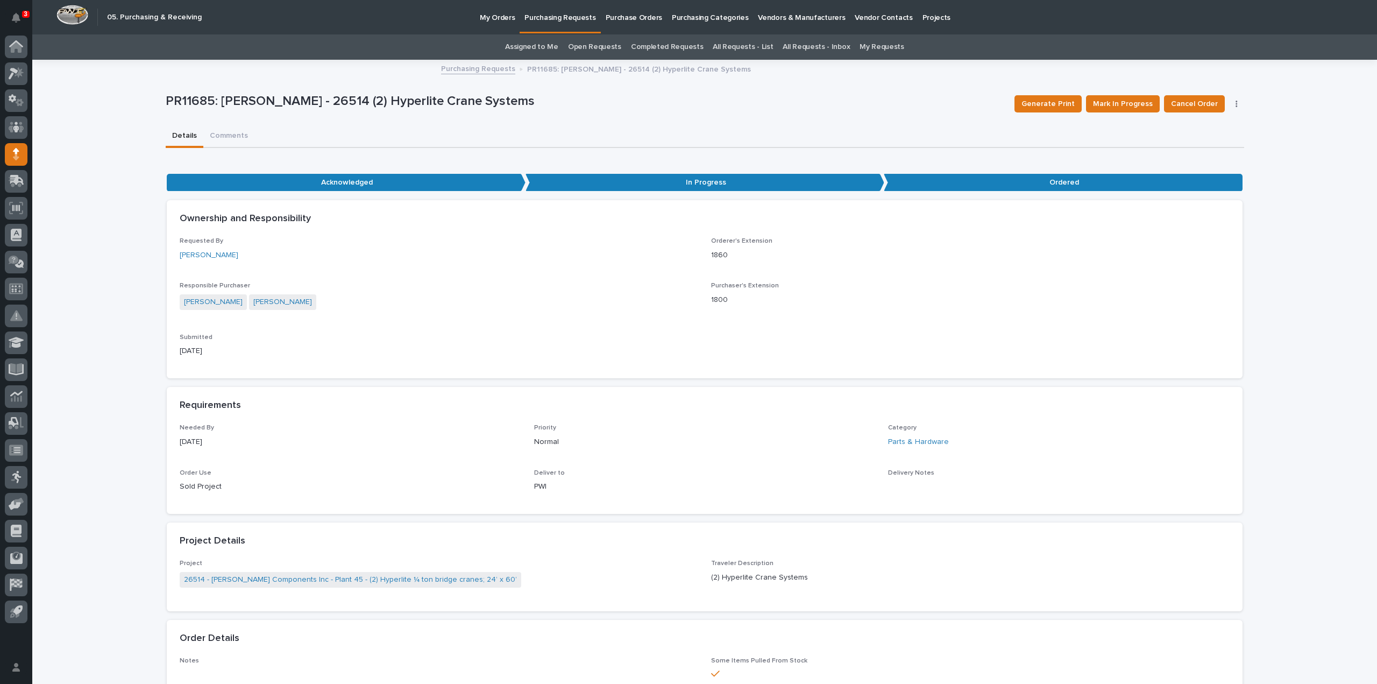
click at [529, 48] on link "Assigned to Me" at bounding box center [531, 46] width 53 height 25
